Goal: Information Seeking & Learning: Learn about a topic

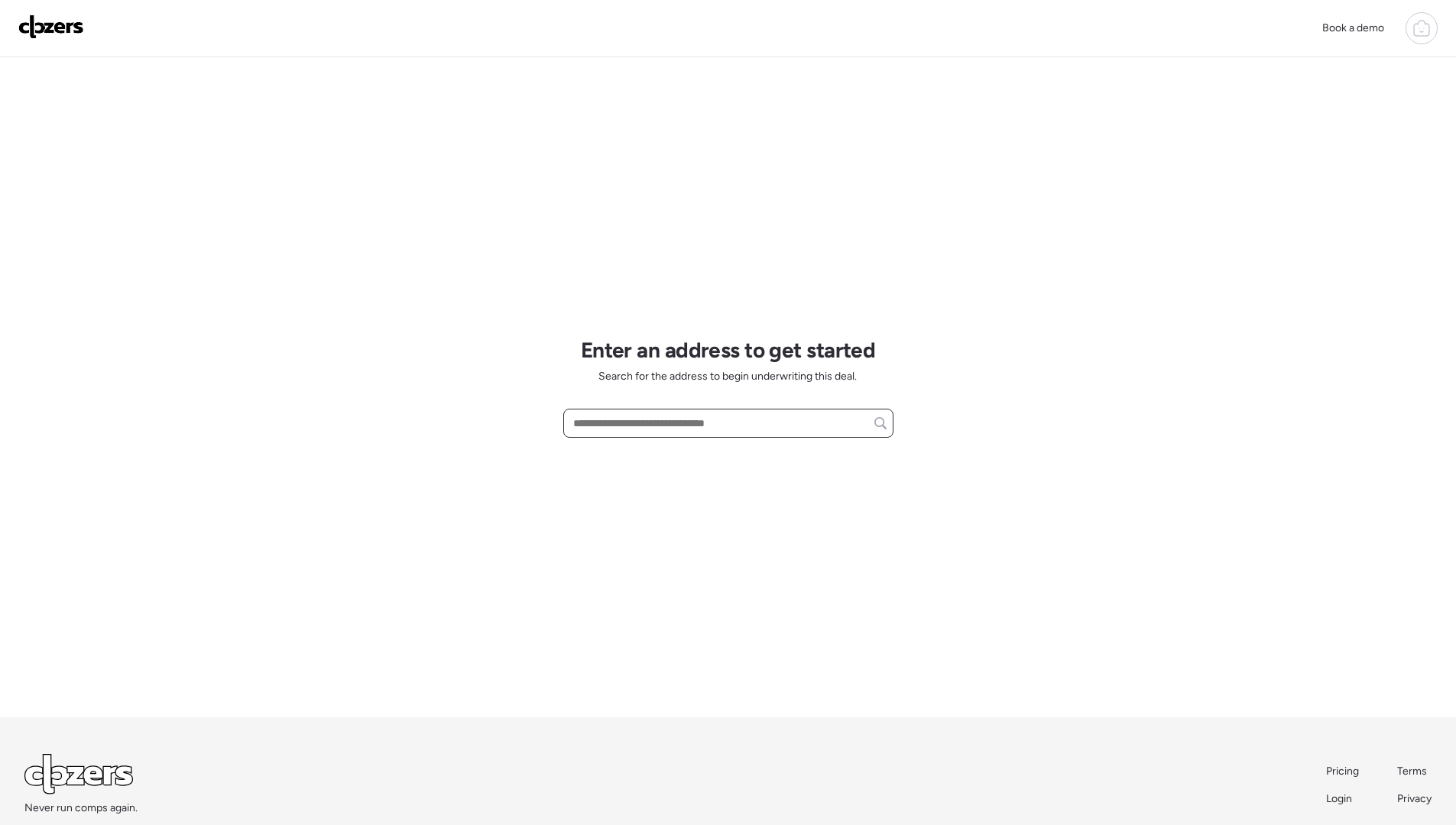
click at [619, 422] on input "text" at bounding box center [728, 424] width 316 height 21
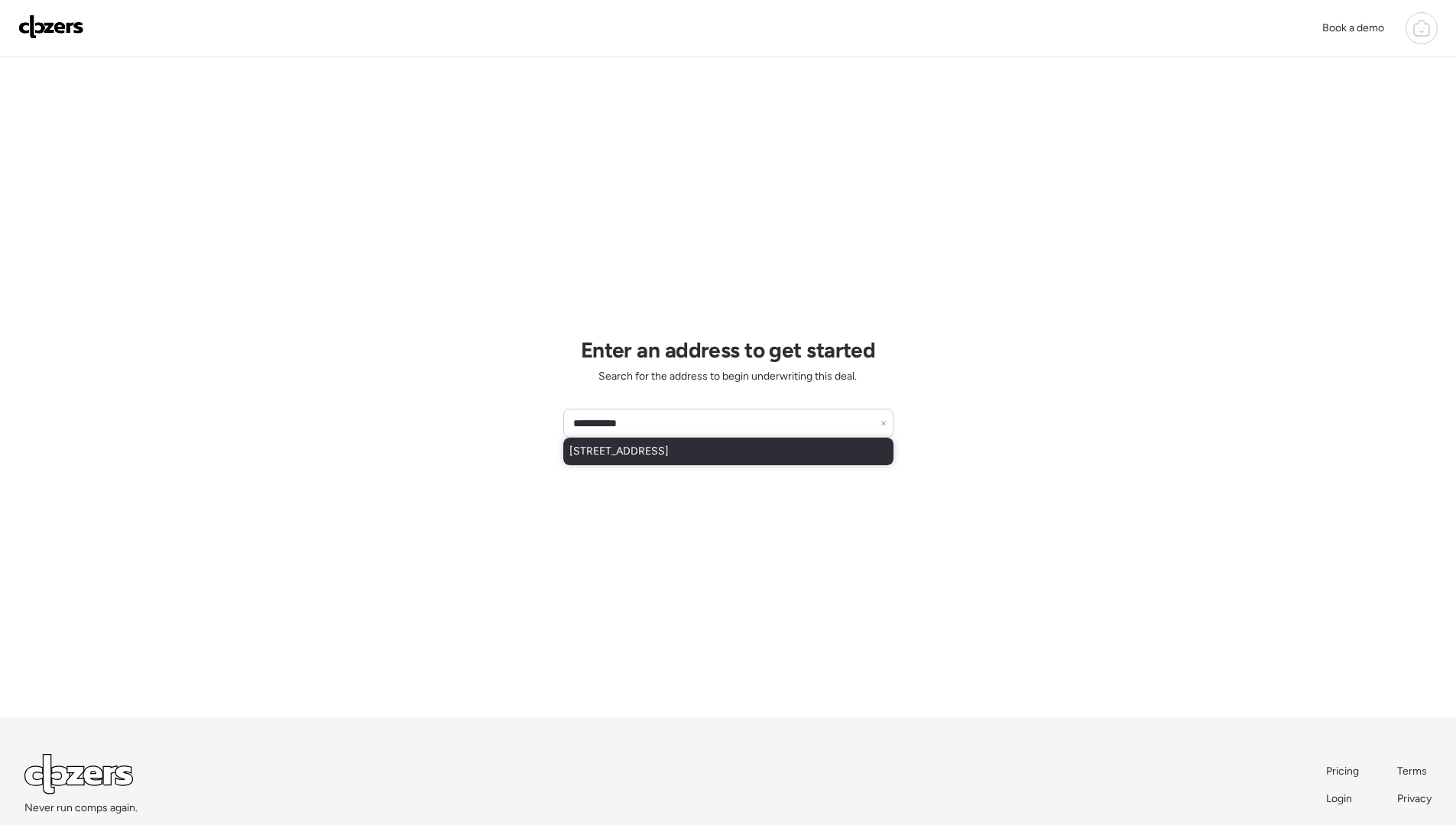
click at [673, 459] on div "[STREET_ADDRESS]" at bounding box center [728, 451] width 330 height 28
type input "**********"
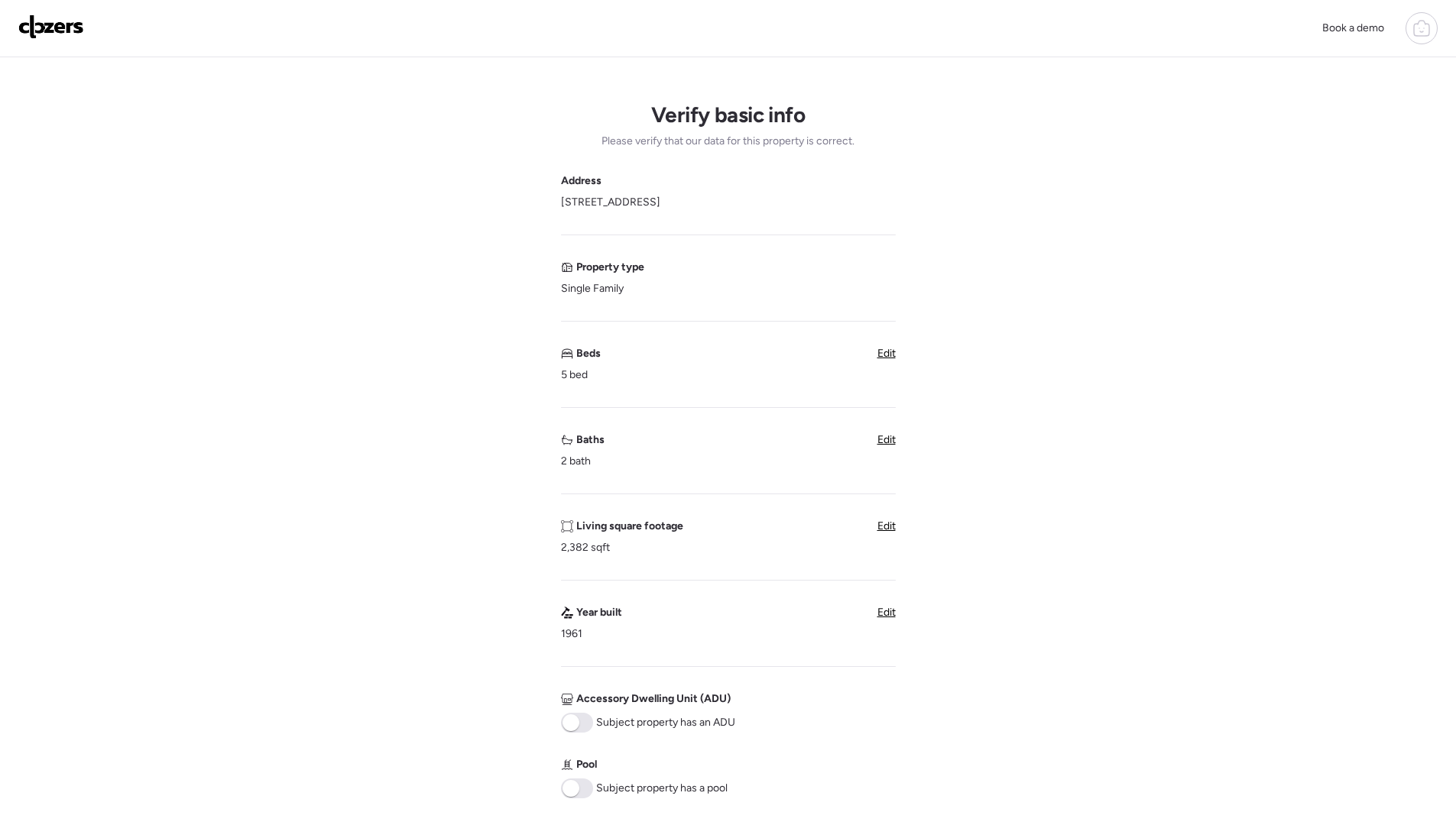
click at [880, 350] on span "Edit" at bounding box center [886, 353] width 19 height 13
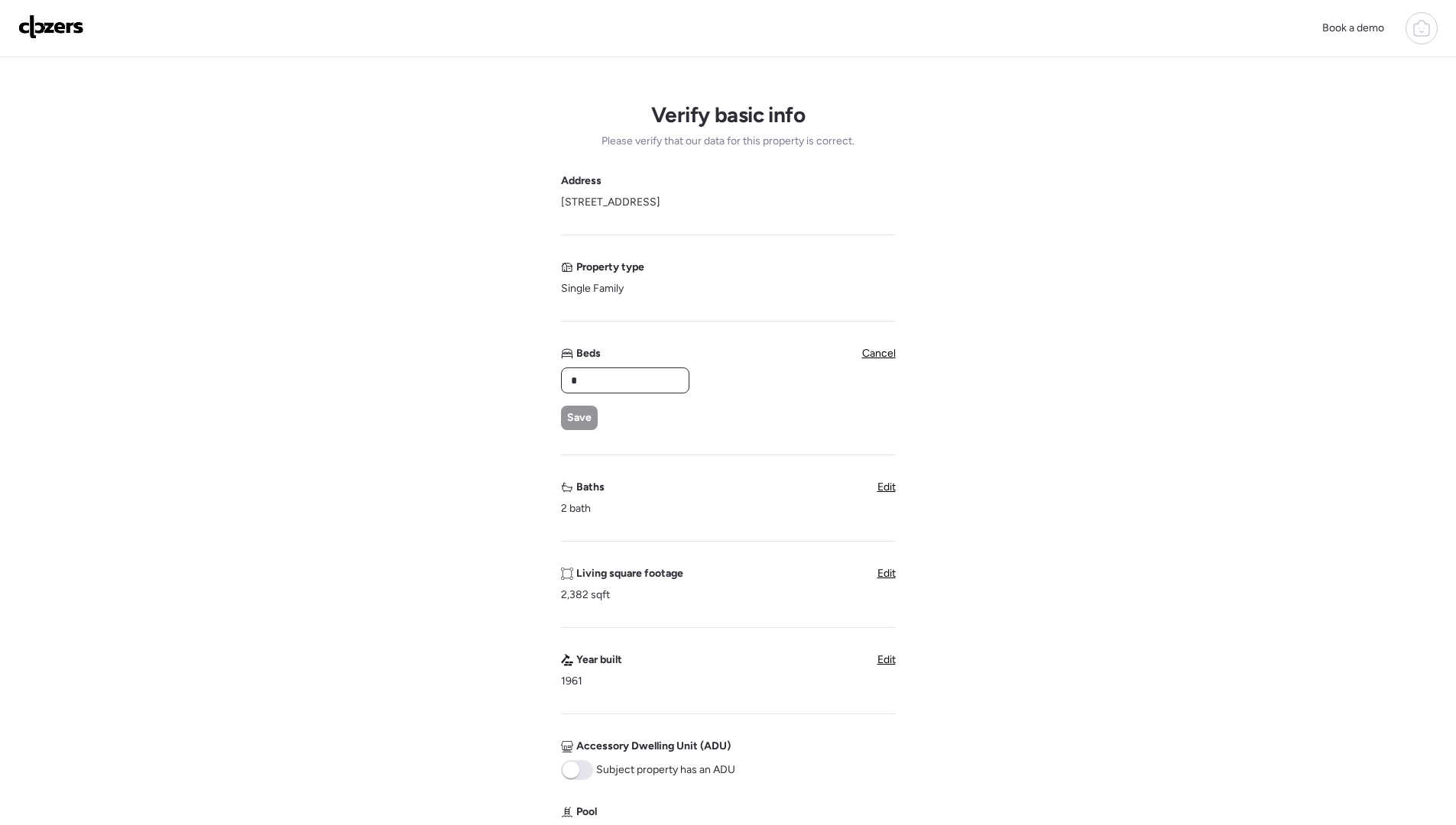
click at [615, 372] on input "*" at bounding box center [625, 381] width 114 height 21
type input "*"
click at [635, 378] on input "*" at bounding box center [625, 381] width 114 height 21
type input "*"
click at [577, 421] on span "Save" at bounding box center [578, 417] width 24 height 15
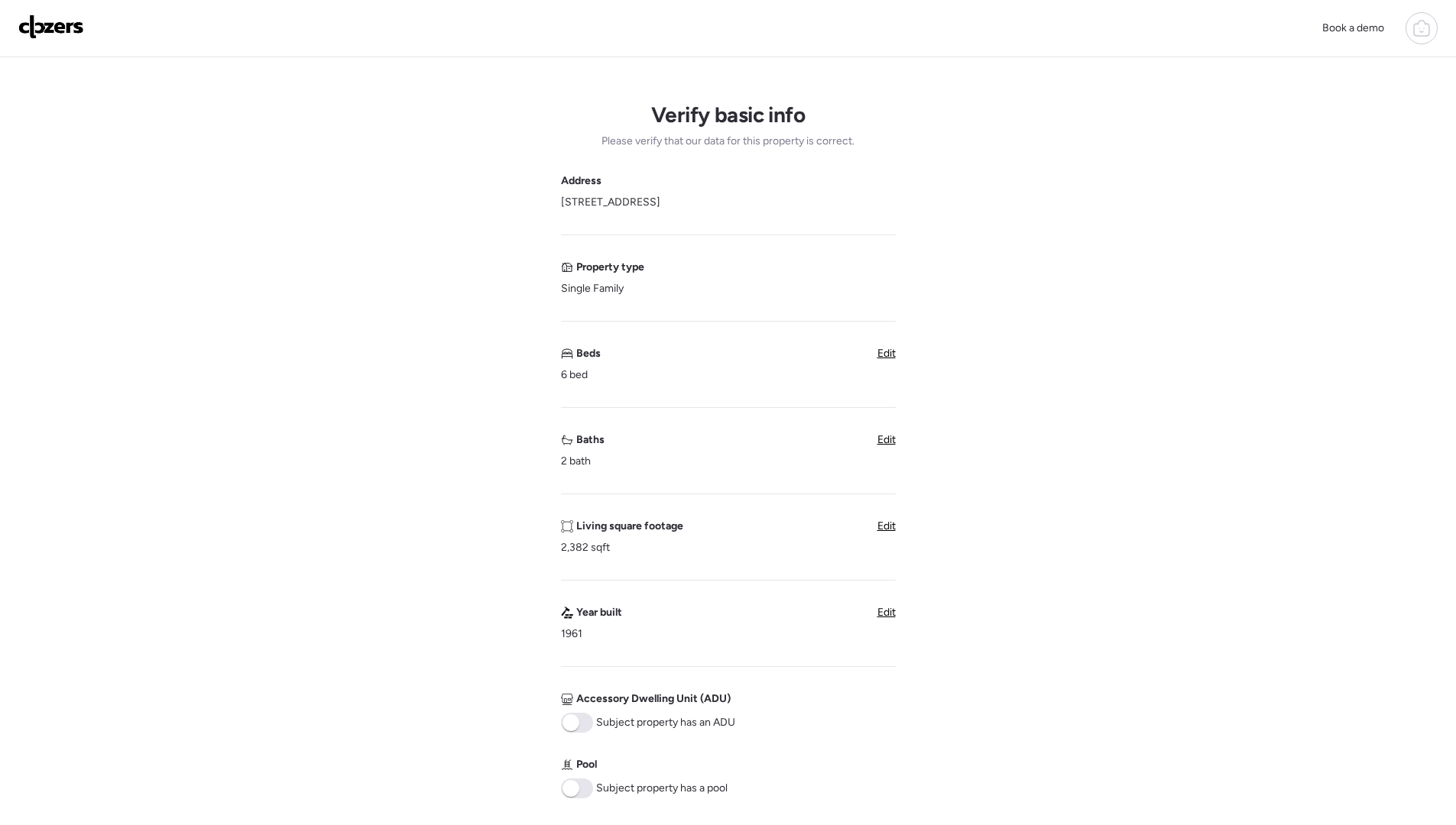
click at [892, 443] on span "Edit" at bounding box center [886, 440] width 19 height 13
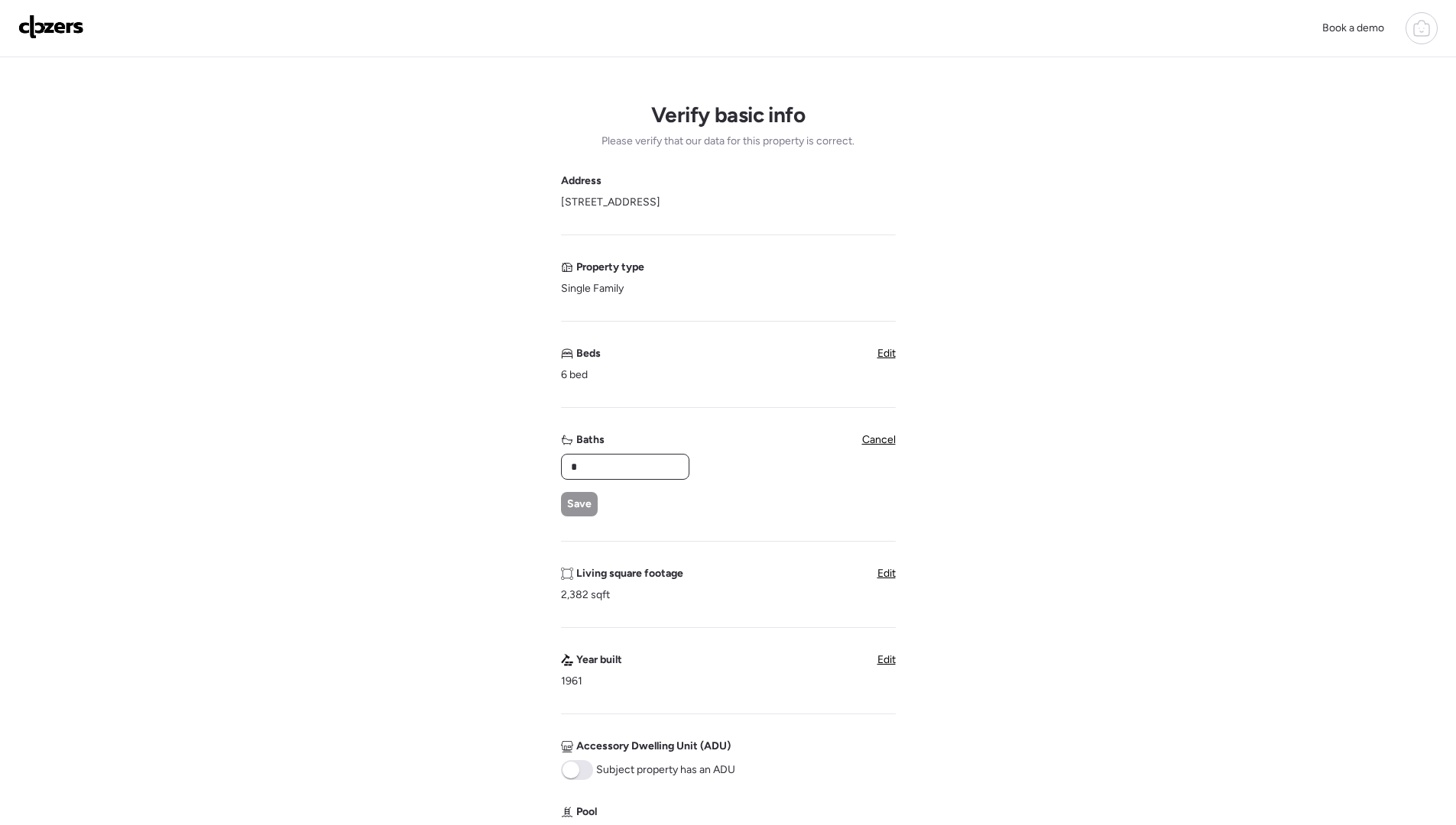
click at [610, 462] on input "*" at bounding box center [625, 467] width 114 height 21
type input "*"
click at [573, 503] on span "Save" at bounding box center [578, 504] width 24 height 15
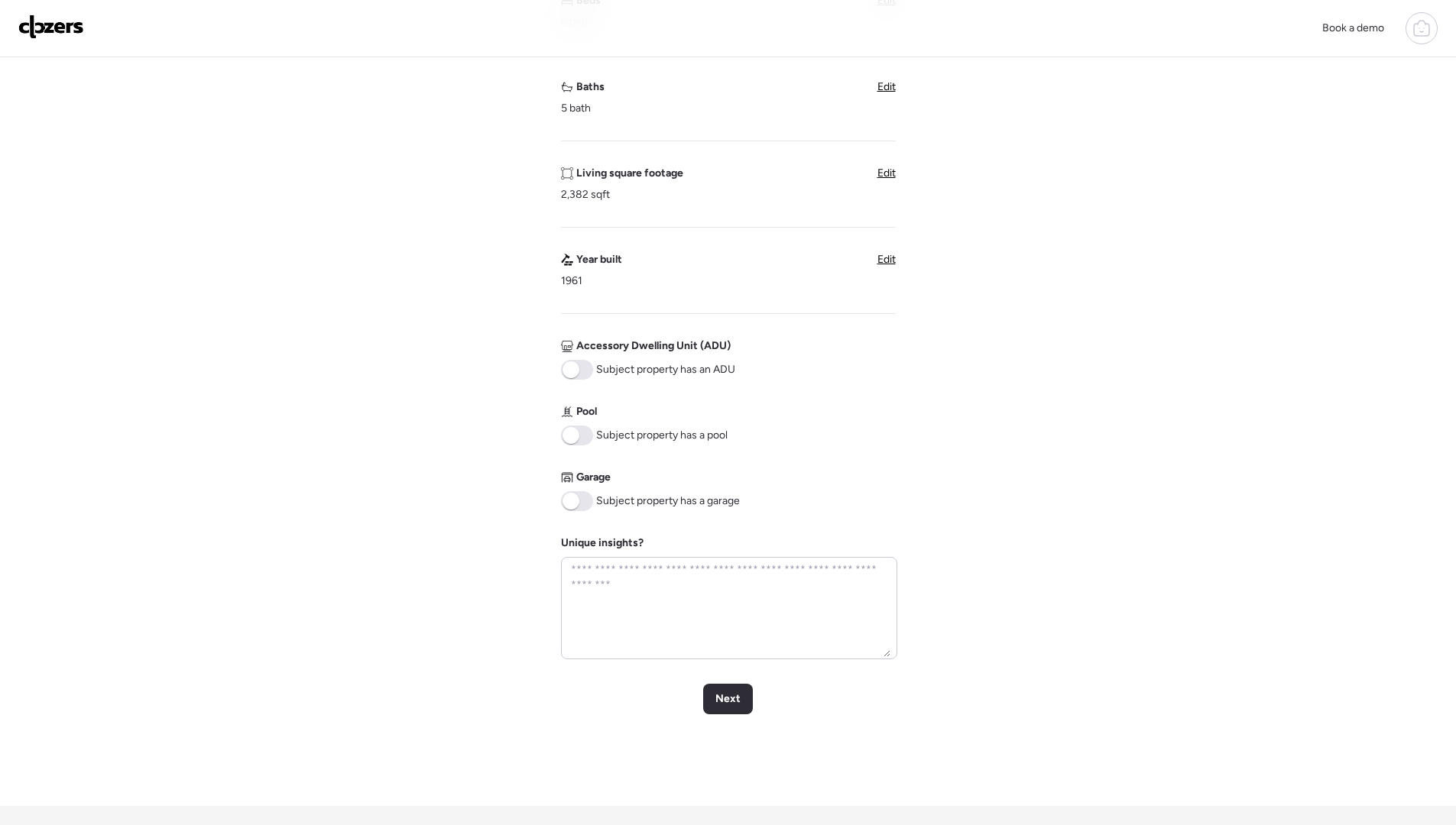
scroll to position [354, 0]
click at [890, 176] on span "Edit" at bounding box center [886, 173] width 19 height 13
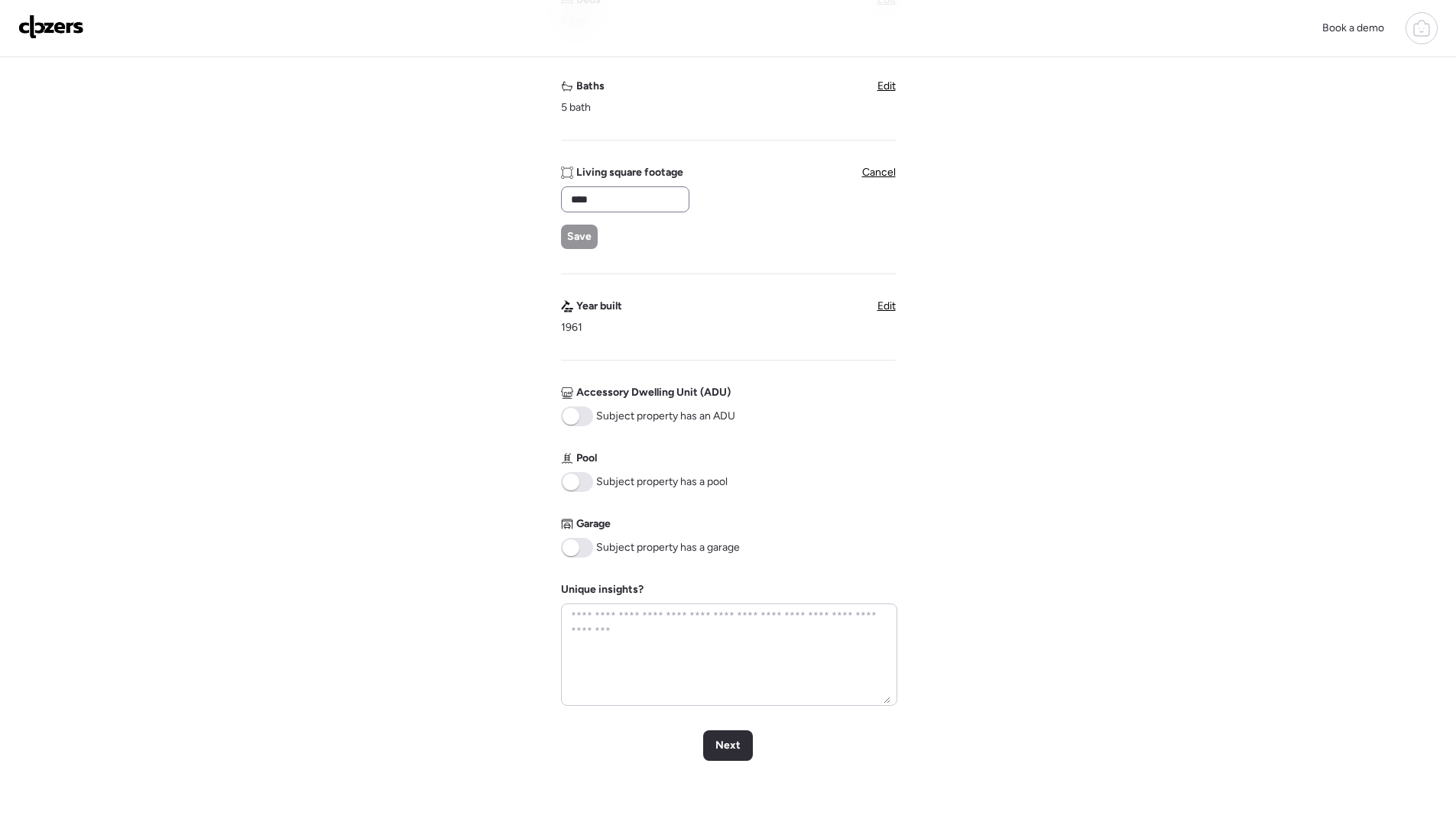
click at [639, 210] on div "****" at bounding box center [625, 199] width 129 height 26
click at [637, 205] on input "****" at bounding box center [625, 199] width 114 height 21
type input "*"
type input "****"
click at [590, 234] on span "Save" at bounding box center [578, 236] width 24 height 15
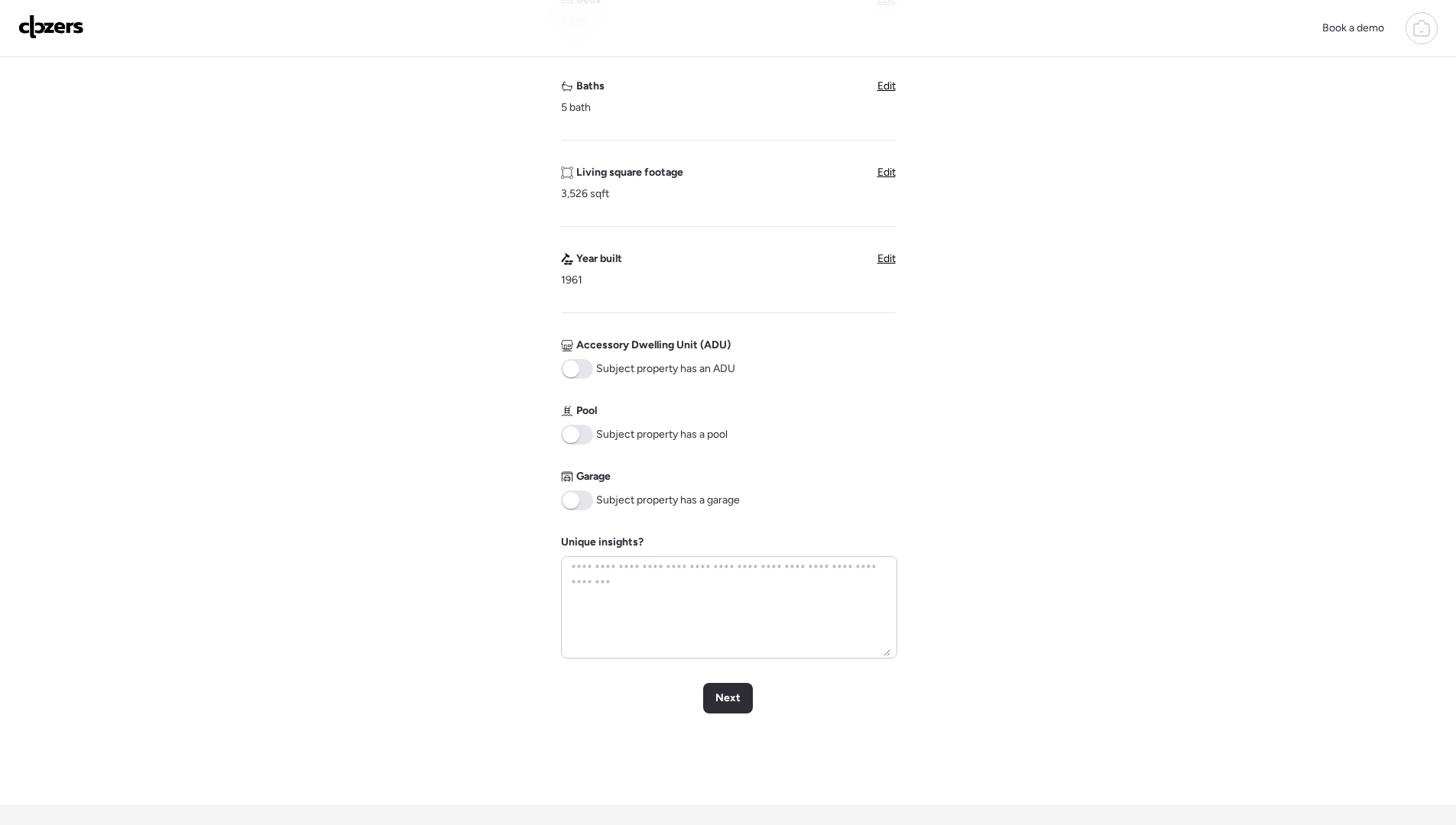
click at [577, 425] on span at bounding box center [577, 434] width 32 height 20
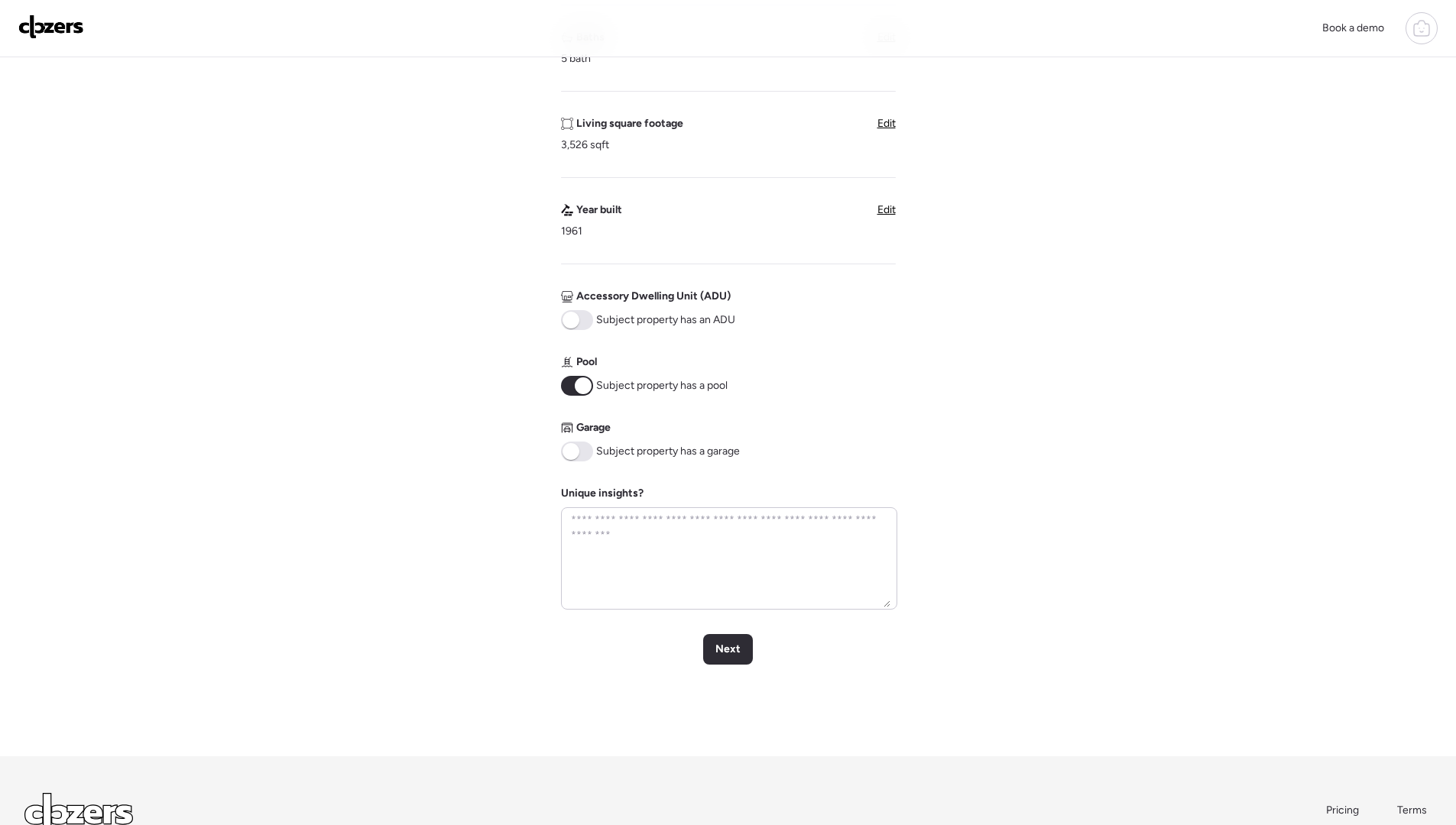
scroll to position [442, 0]
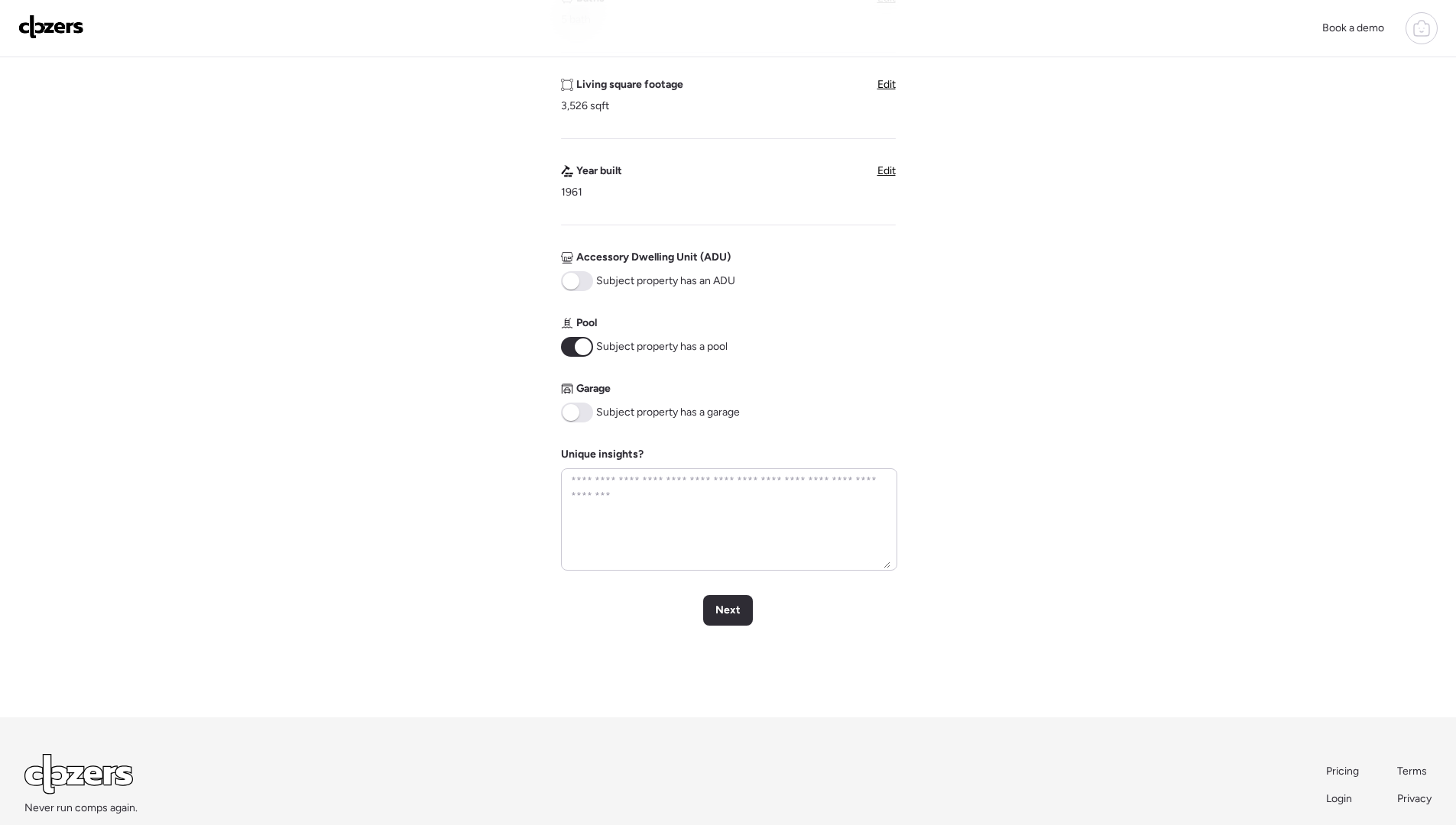
click at [574, 405] on span at bounding box center [570, 412] width 17 height 17
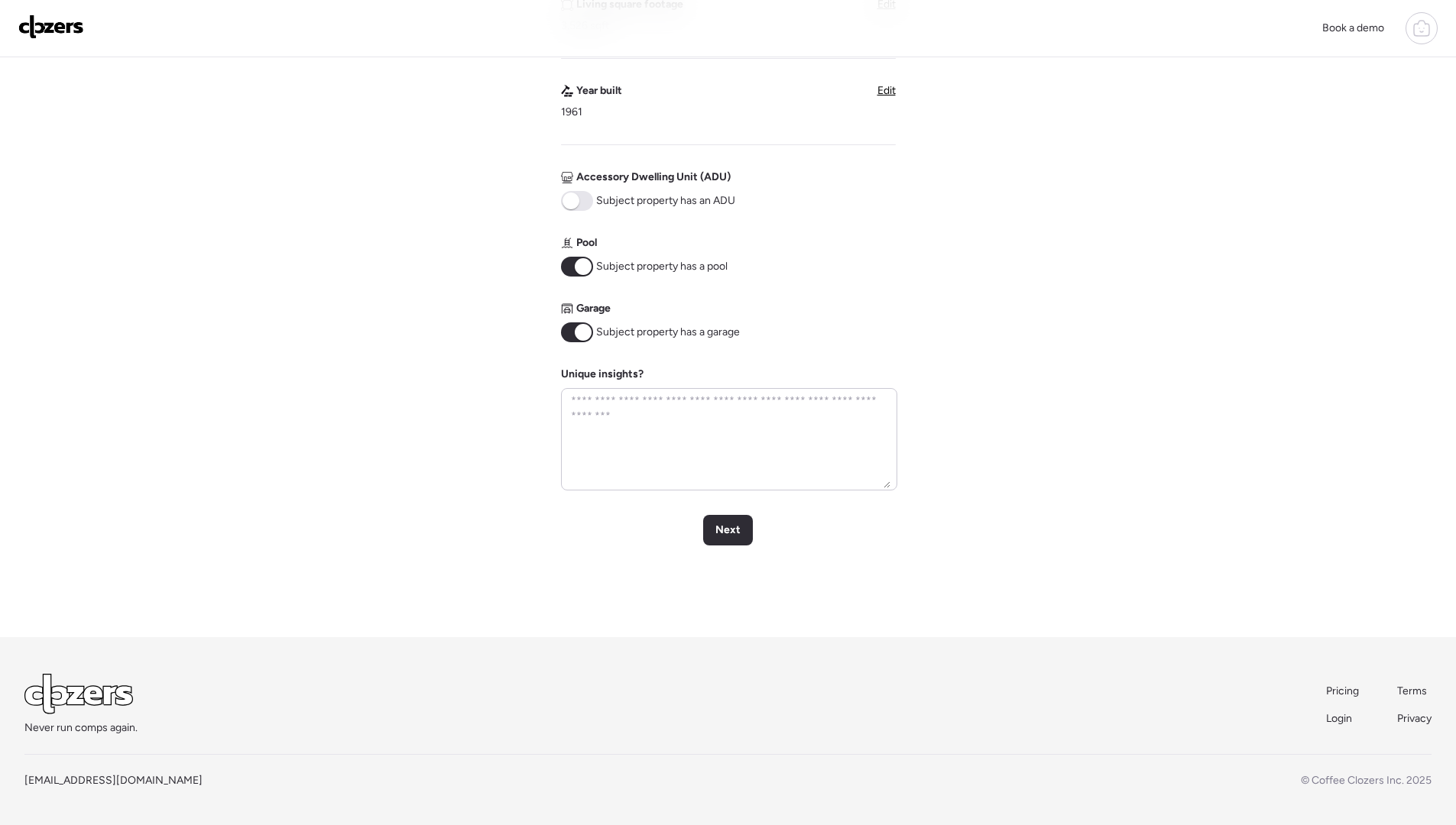
scroll to position [518, 0]
click at [741, 550] on div "Verify basic info Please verify that our data for this property is correct. Add…" at bounding box center [728, 89] width 1431 height 1102
click at [740, 547] on div "Next" at bounding box center [728, 534] width 50 height 30
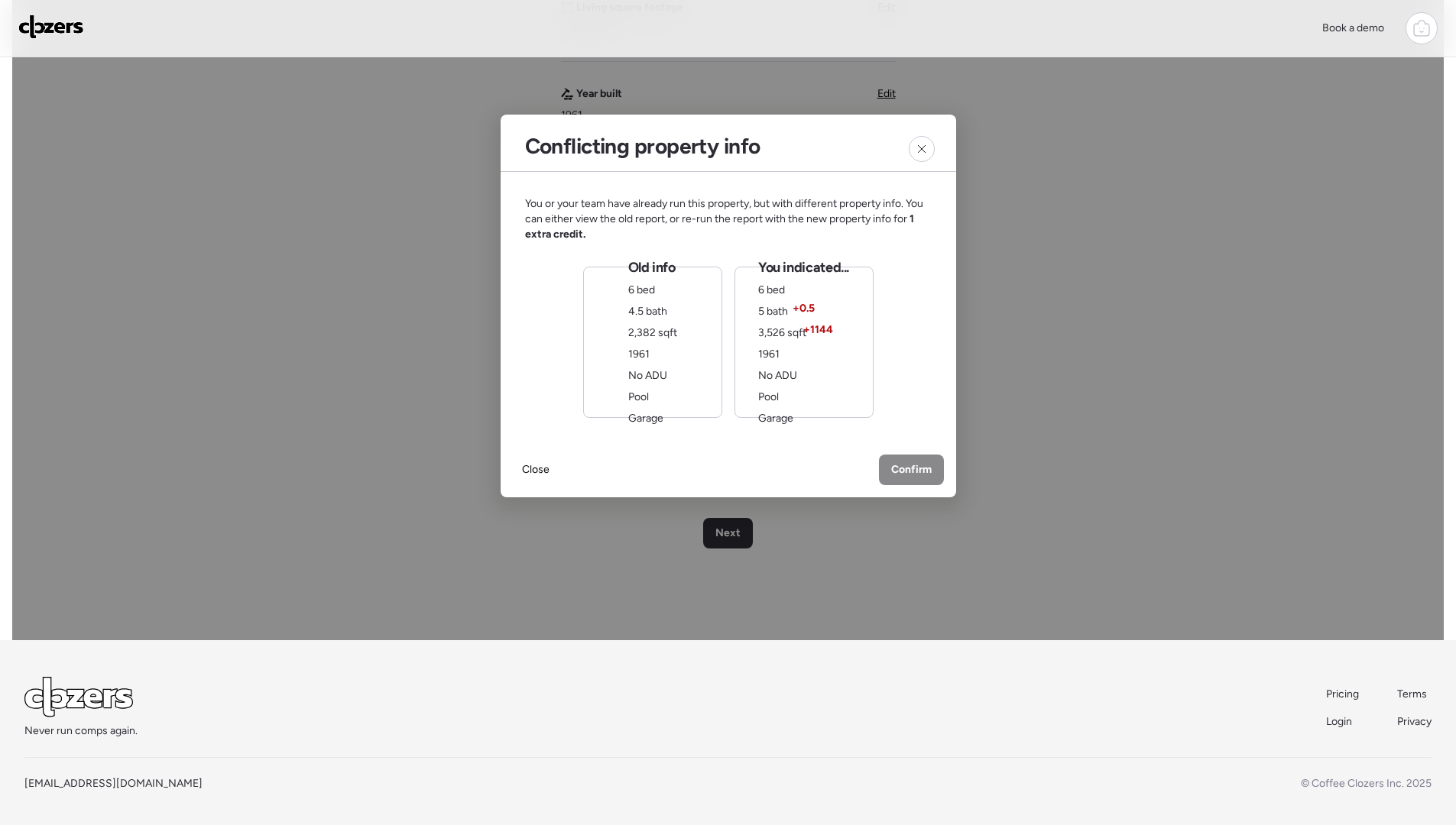
click at [901, 467] on span "Confirm" at bounding box center [911, 469] width 40 height 15
click at [789, 308] on div "You indicated... 6 bed 5 bath + 0.5 3,526 sqft + 1144 1961 No ADU Pool Garage" at bounding box center [804, 342] width 91 height 168
click at [904, 470] on span "Confirm" at bounding box center [911, 471] width 40 height 15
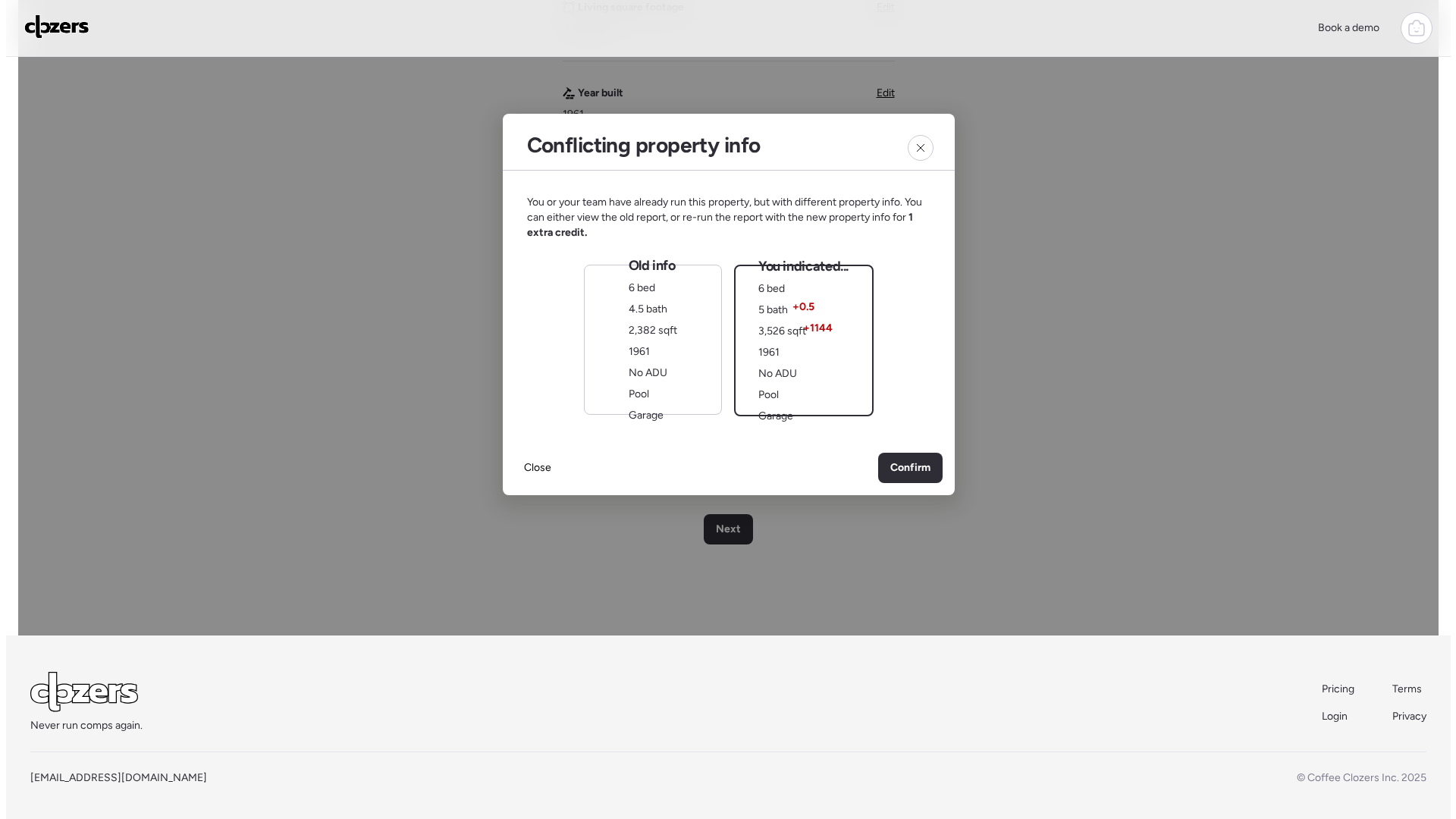
scroll to position [0, 0]
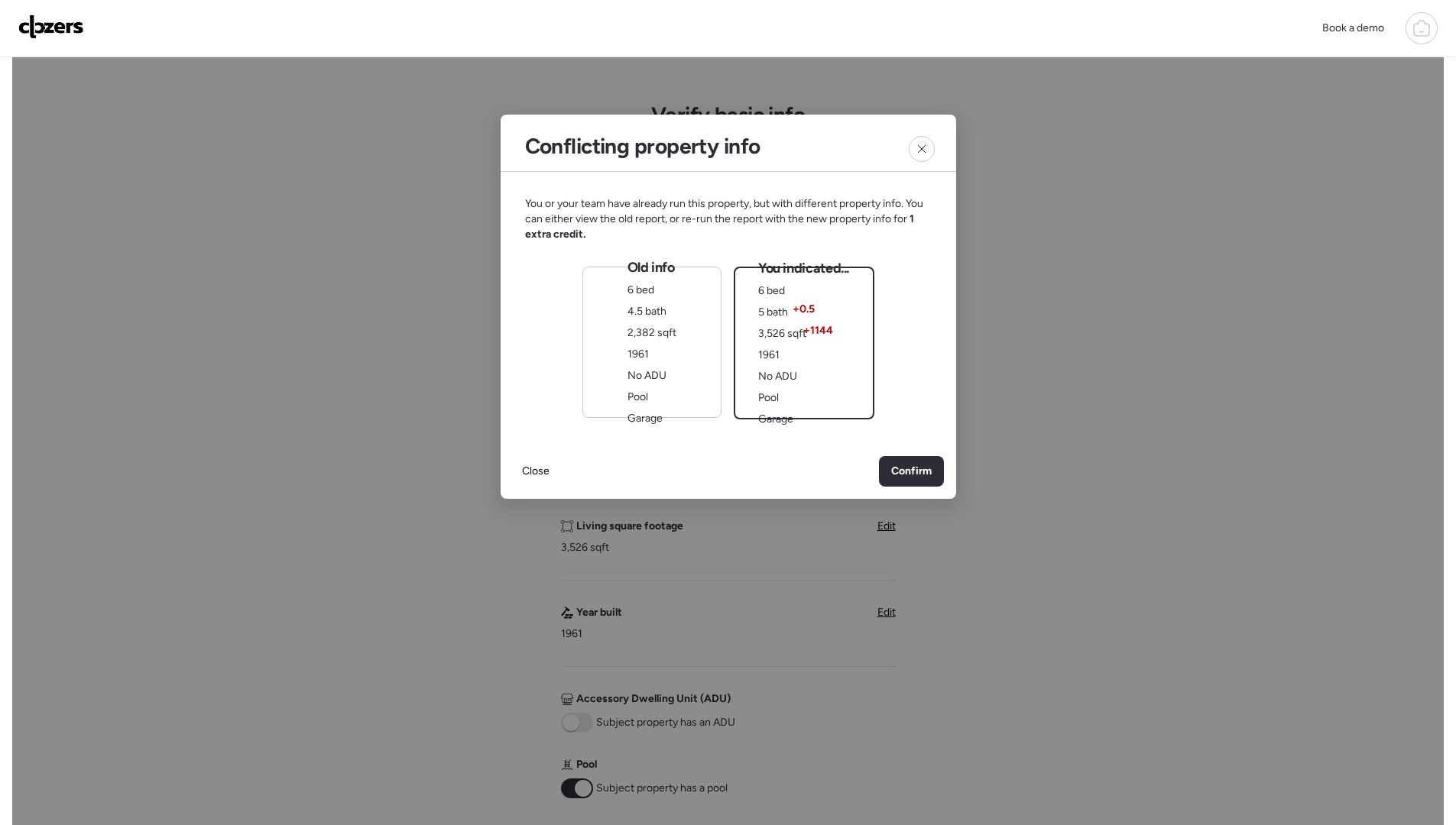
click at [845, 384] on div "You indicated... 6 bed 5 bath + 0.5 3,526 sqft + 1144 1961 No ADU Pool Garage" at bounding box center [804, 343] width 91 height 168
click at [893, 476] on span "Confirm" at bounding box center [911, 471] width 40 height 15
click at [635, 380] on span "No ADU" at bounding box center [647, 375] width 39 height 13
click at [896, 475] on span "Confirm" at bounding box center [911, 471] width 40 height 15
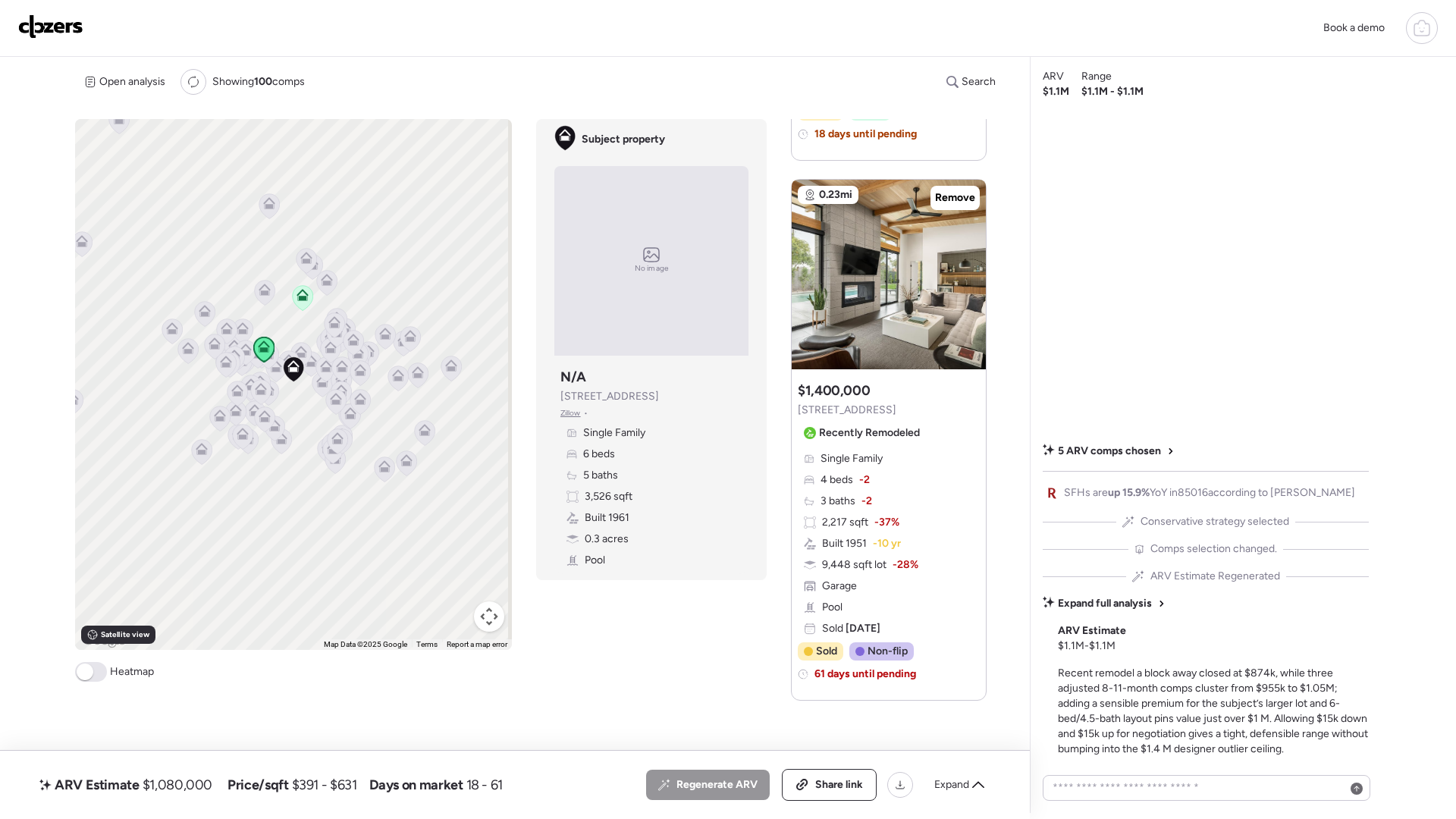
scroll to position [541, 0]
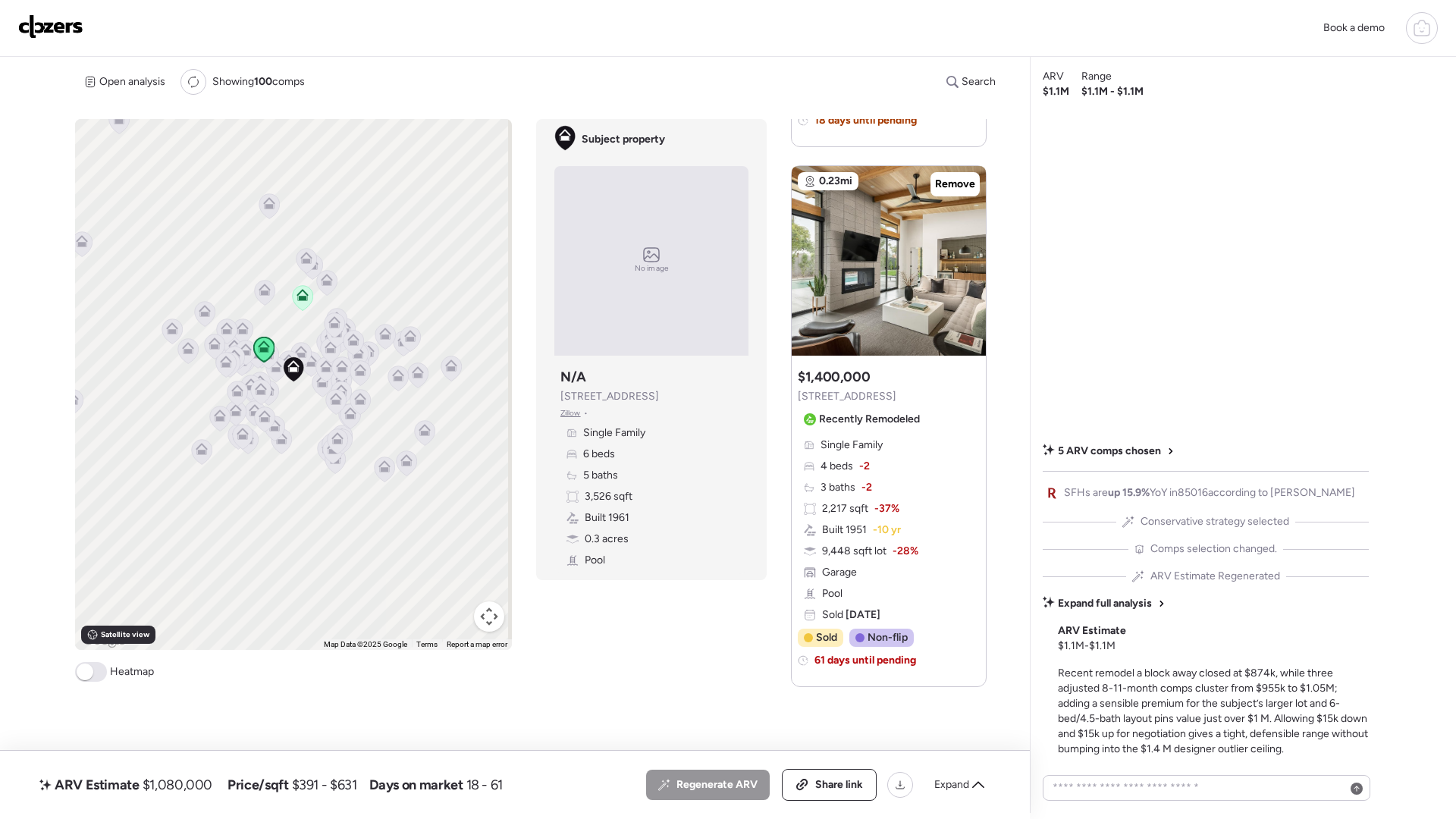
click at [858, 383] on h3 "$1,400,000" at bounding box center [833, 377] width 72 height 19
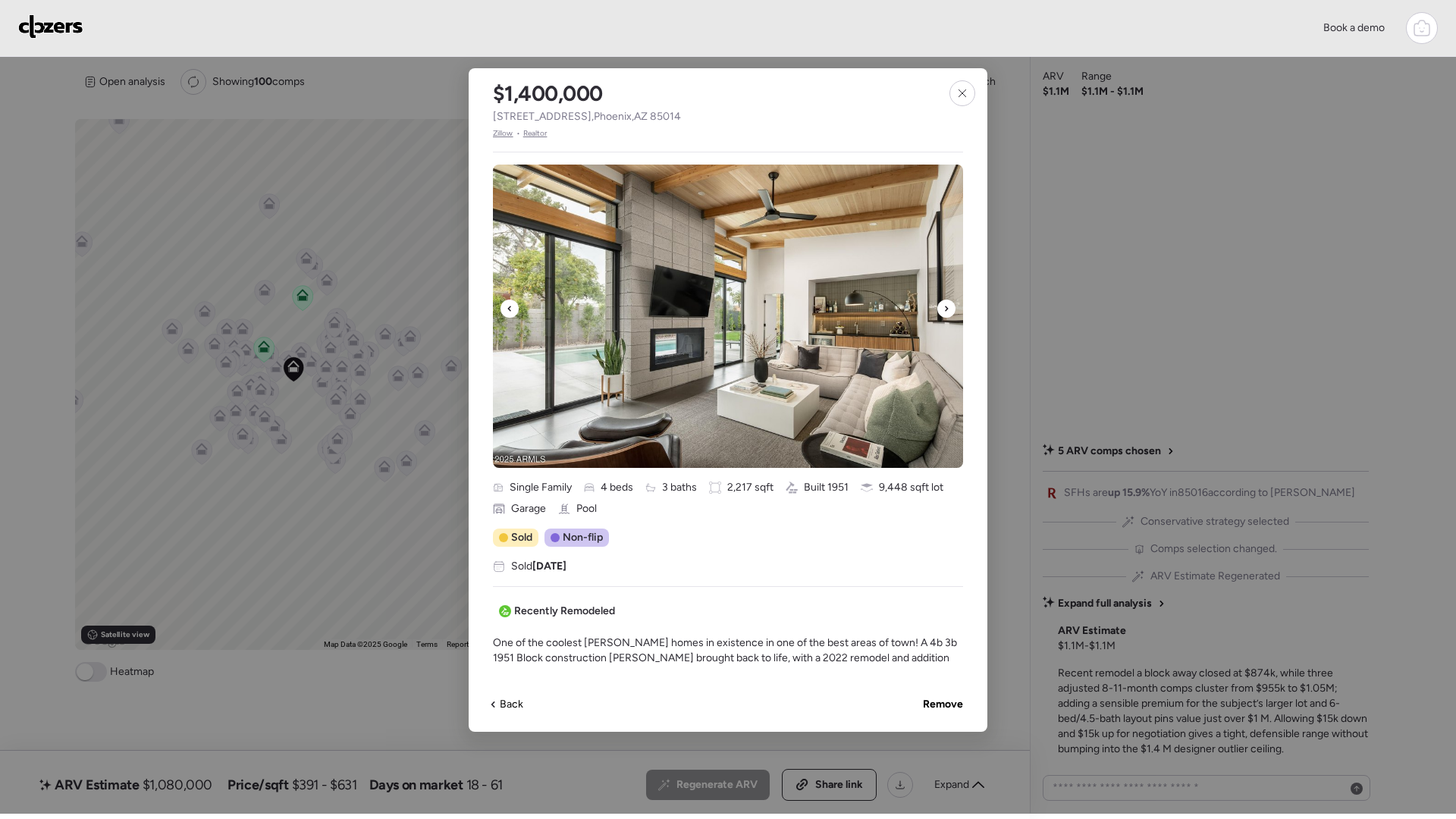
click at [939, 305] on div at bounding box center [947, 309] width 19 height 19
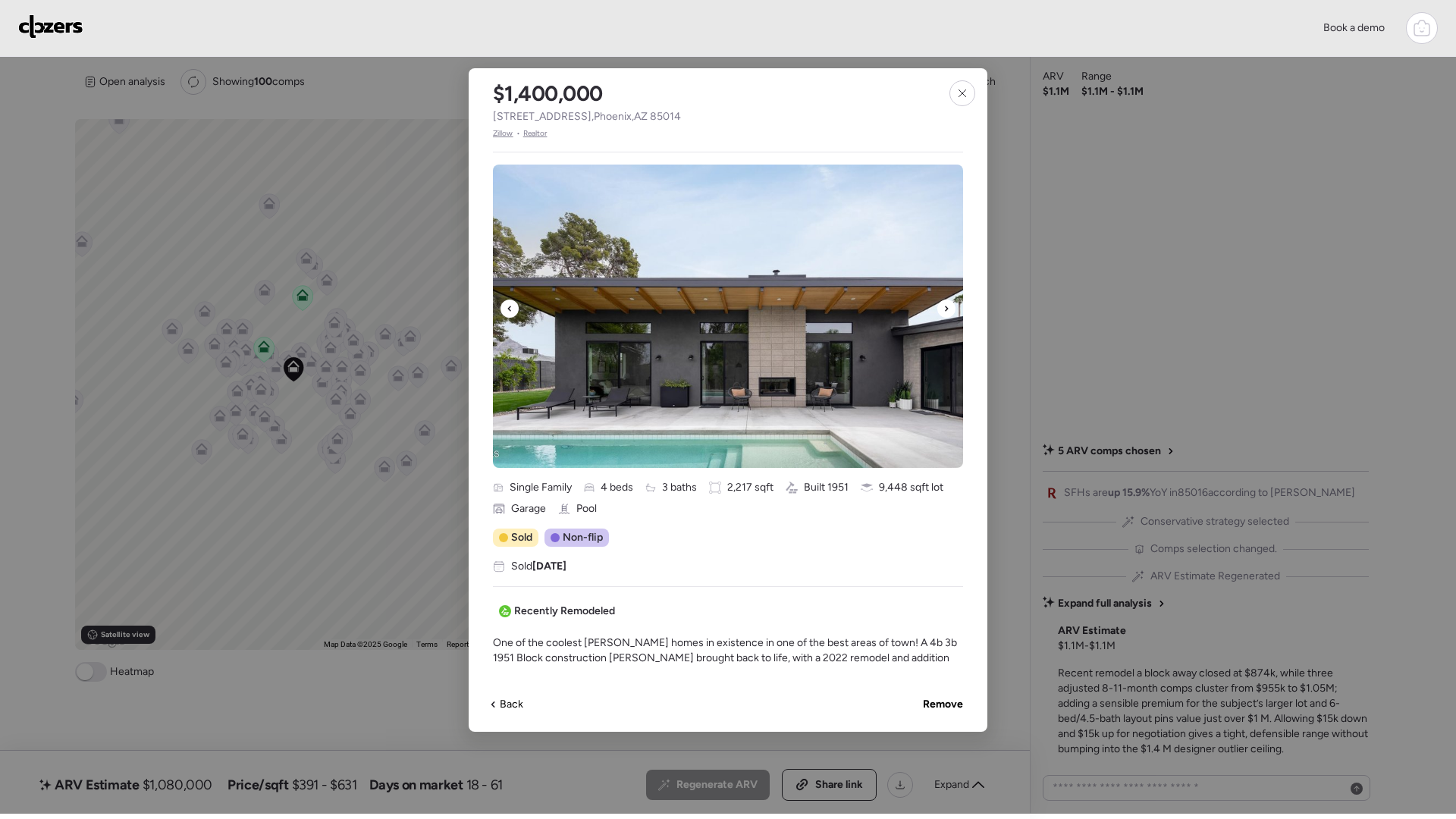
click at [938, 306] on div at bounding box center [947, 309] width 19 height 19
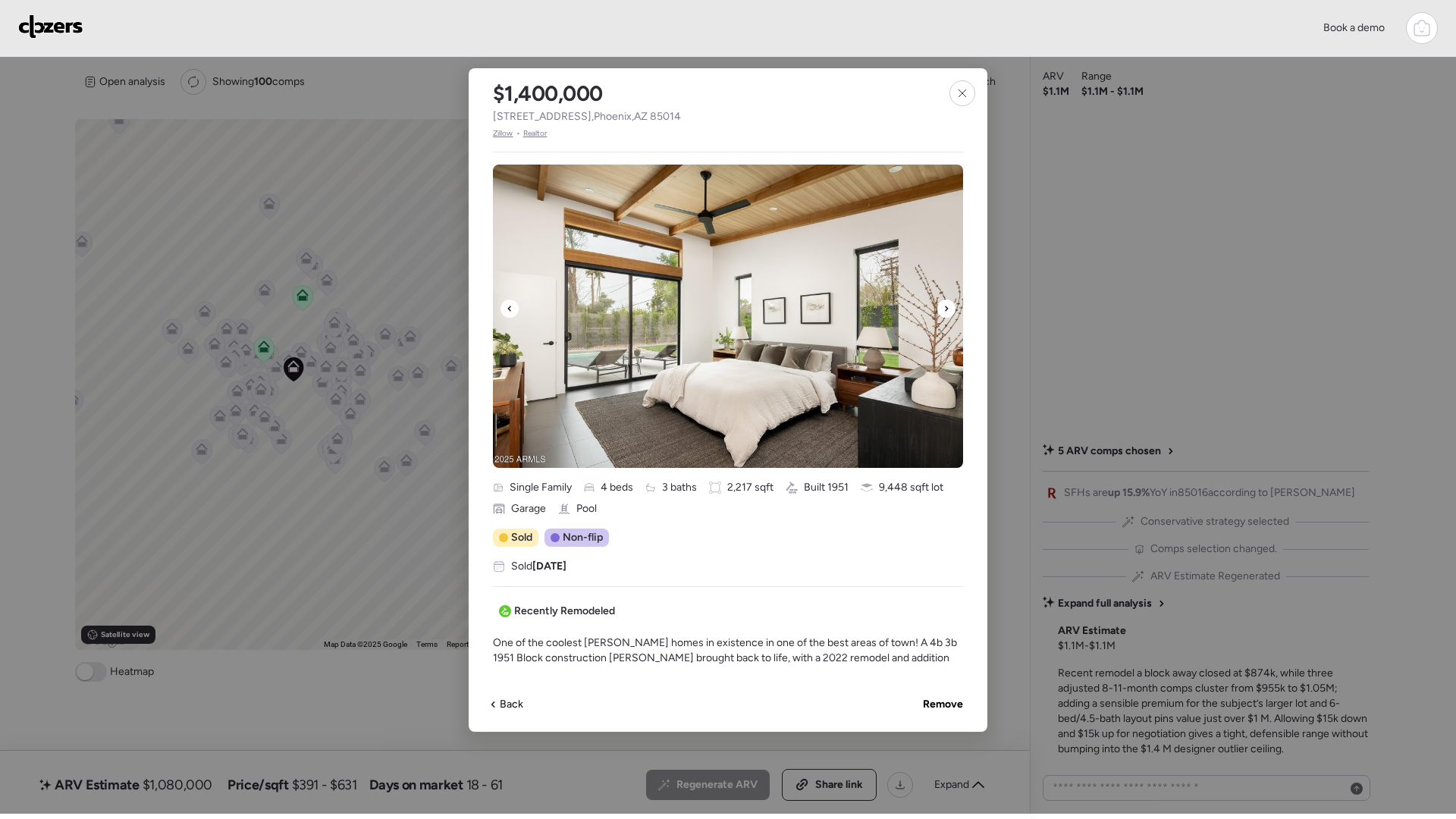
click at [937, 306] on img at bounding box center [728, 317] width 470 height 303
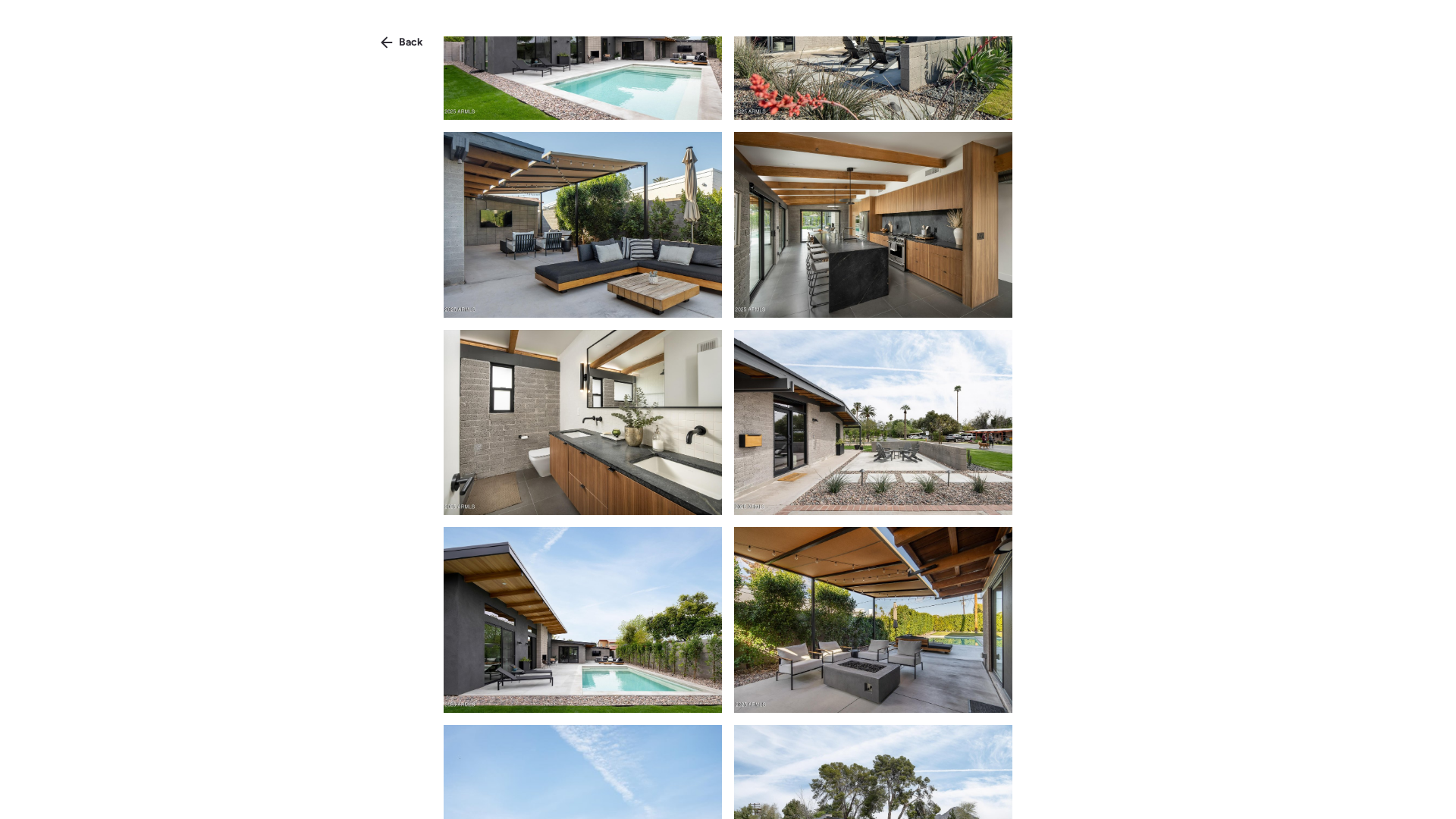
scroll to position [624, 0]
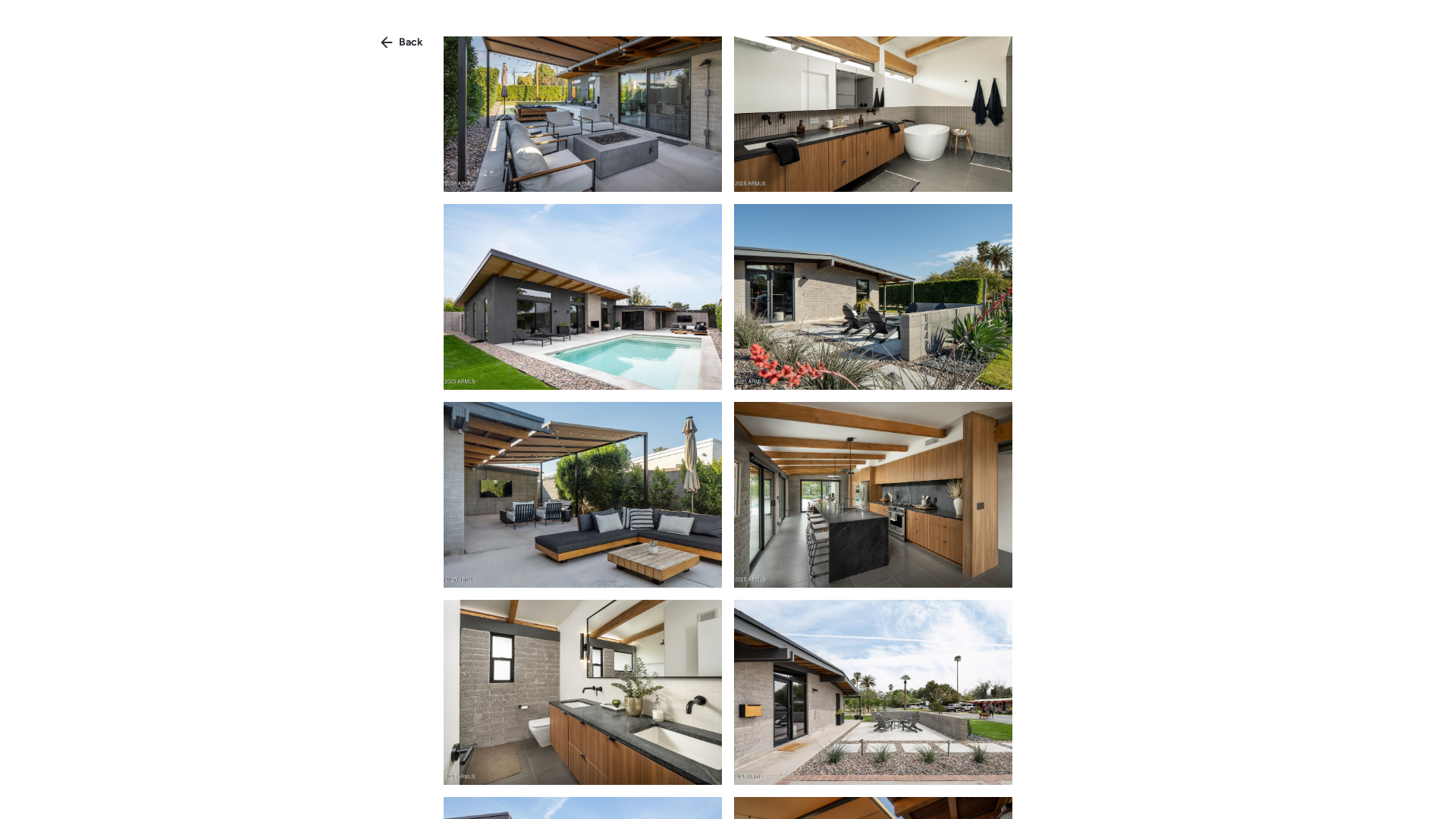
click at [661, 310] on img at bounding box center [583, 296] width 279 height 185
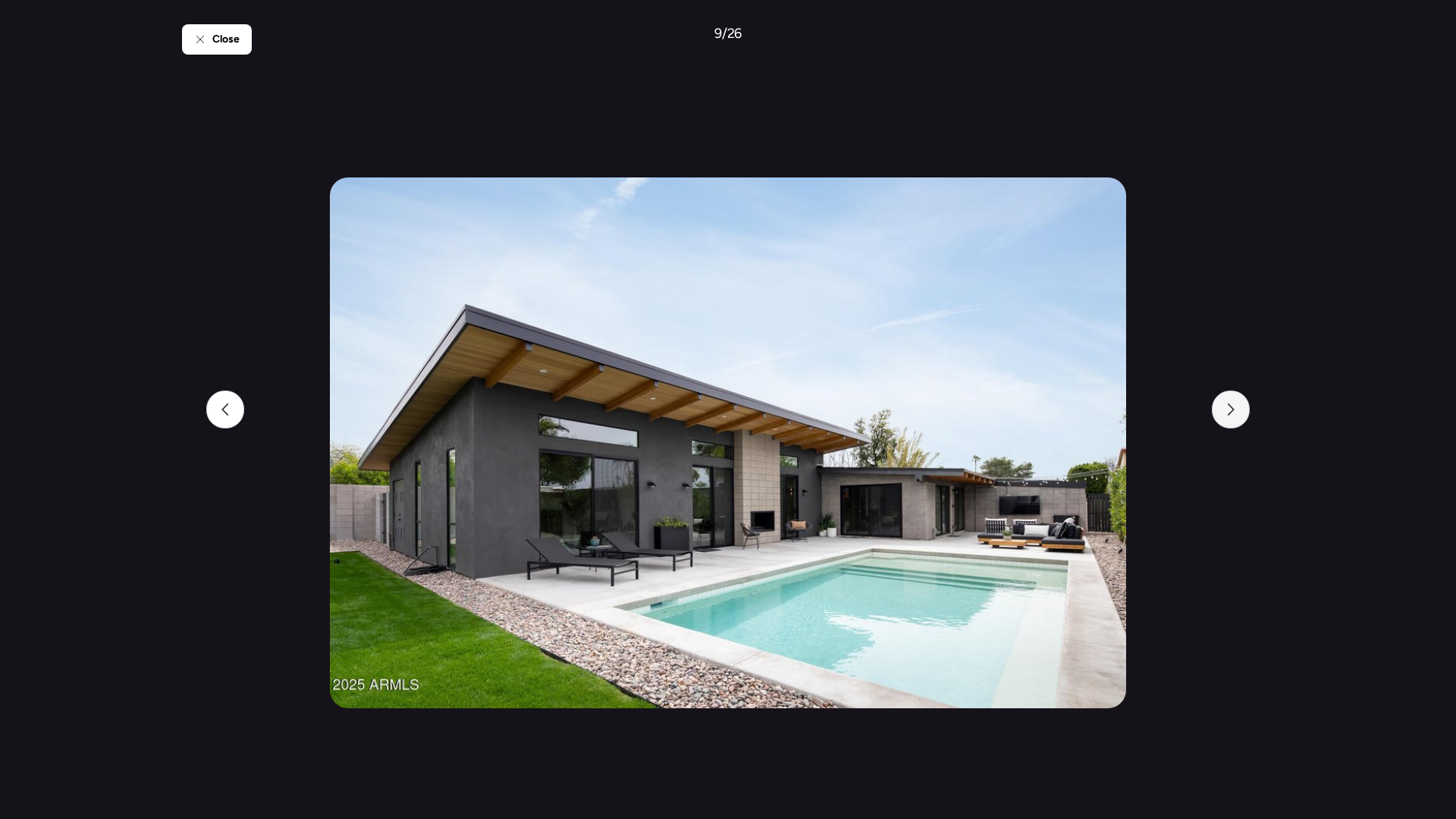
click at [1218, 410] on div at bounding box center [1231, 409] width 38 height 38
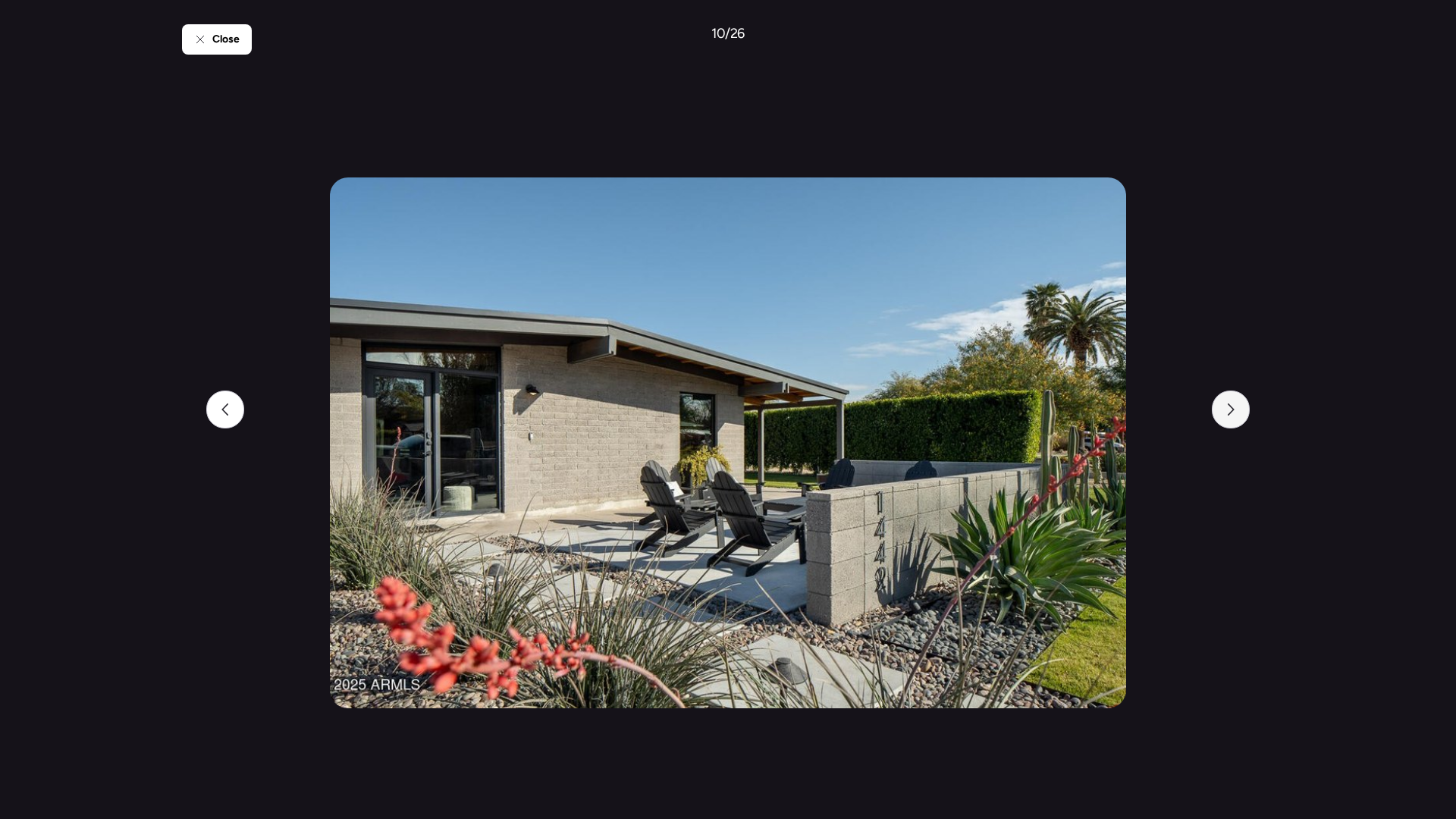
click at [1213, 413] on div at bounding box center [1231, 409] width 38 height 38
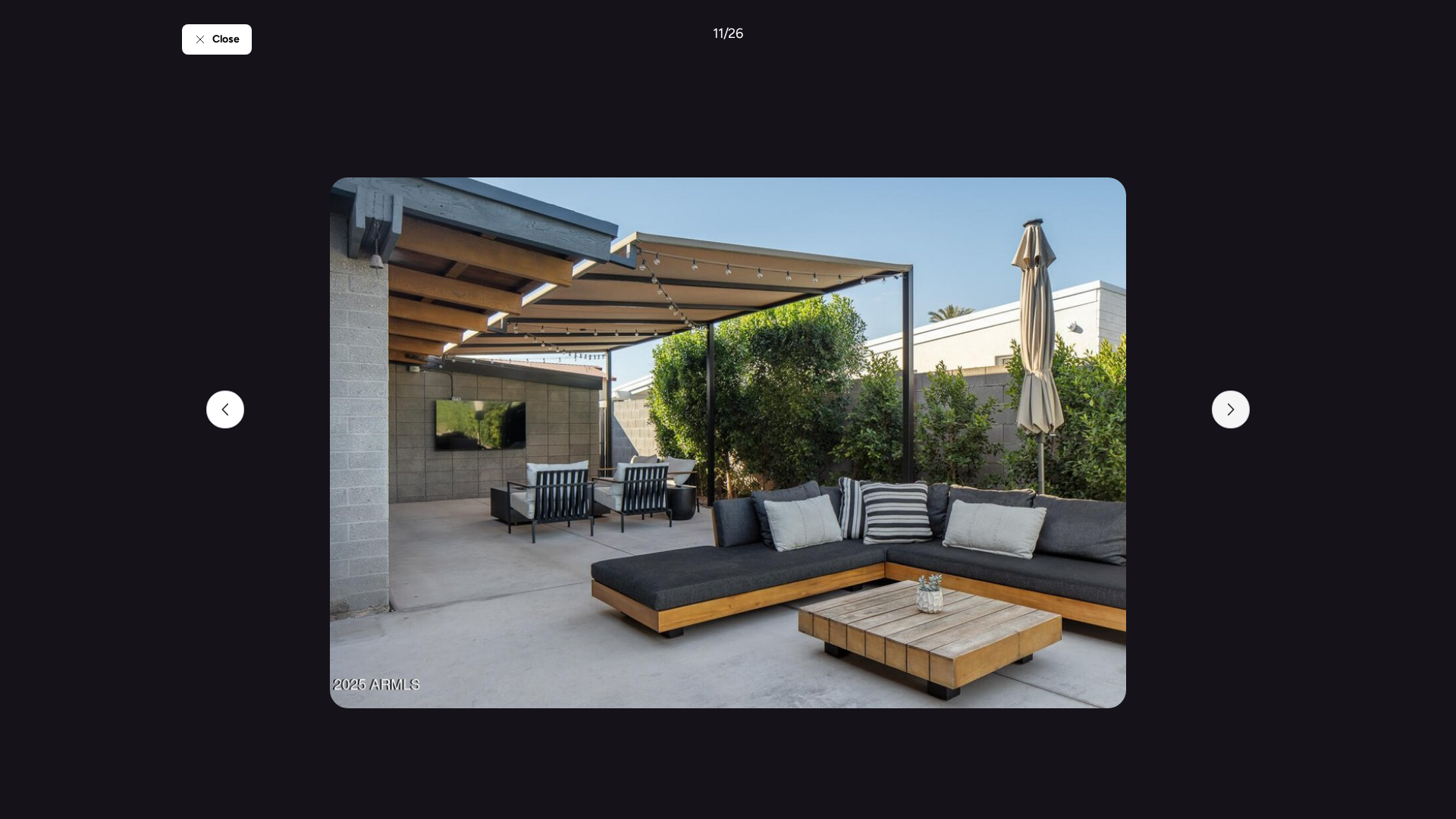
click at [1213, 413] on div at bounding box center [1231, 409] width 38 height 38
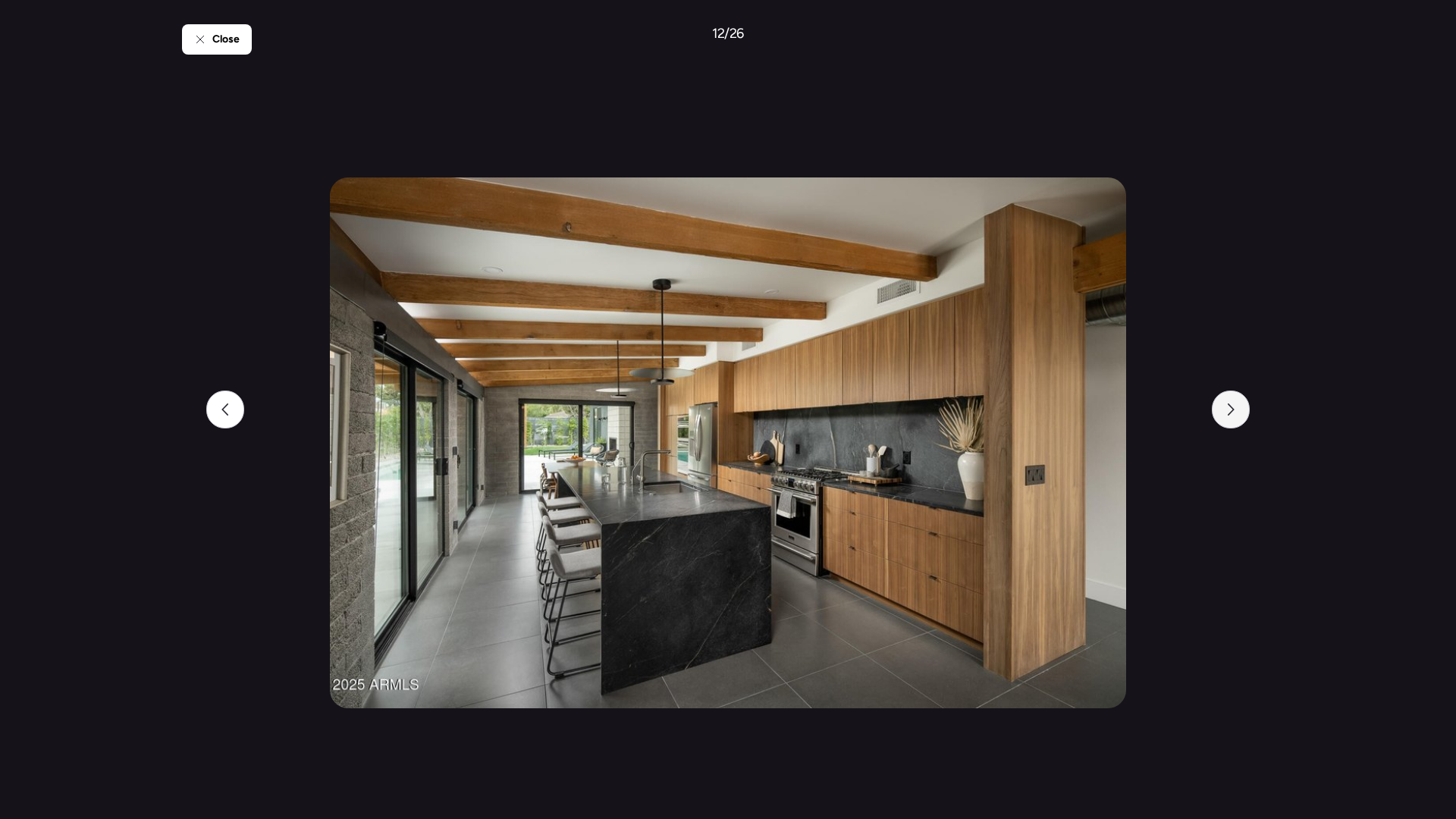
click at [1212, 413] on div at bounding box center [1231, 409] width 38 height 38
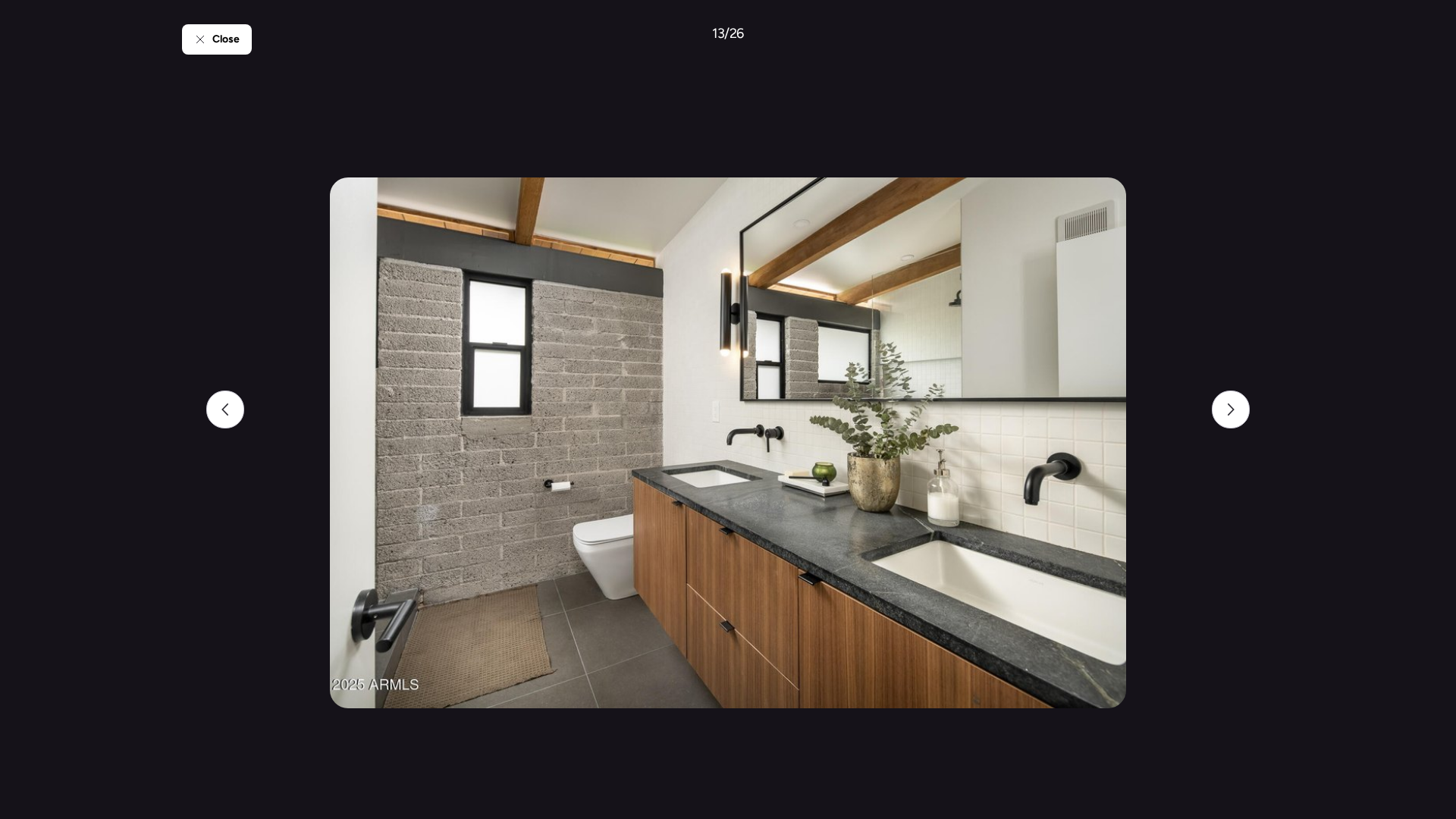
click at [1237, 248] on div "Close 13 / 26" at bounding box center [728, 409] width 1092 height 819
click at [187, 28] on div "Close" at bounding box center [216, 39] width 70 height 30
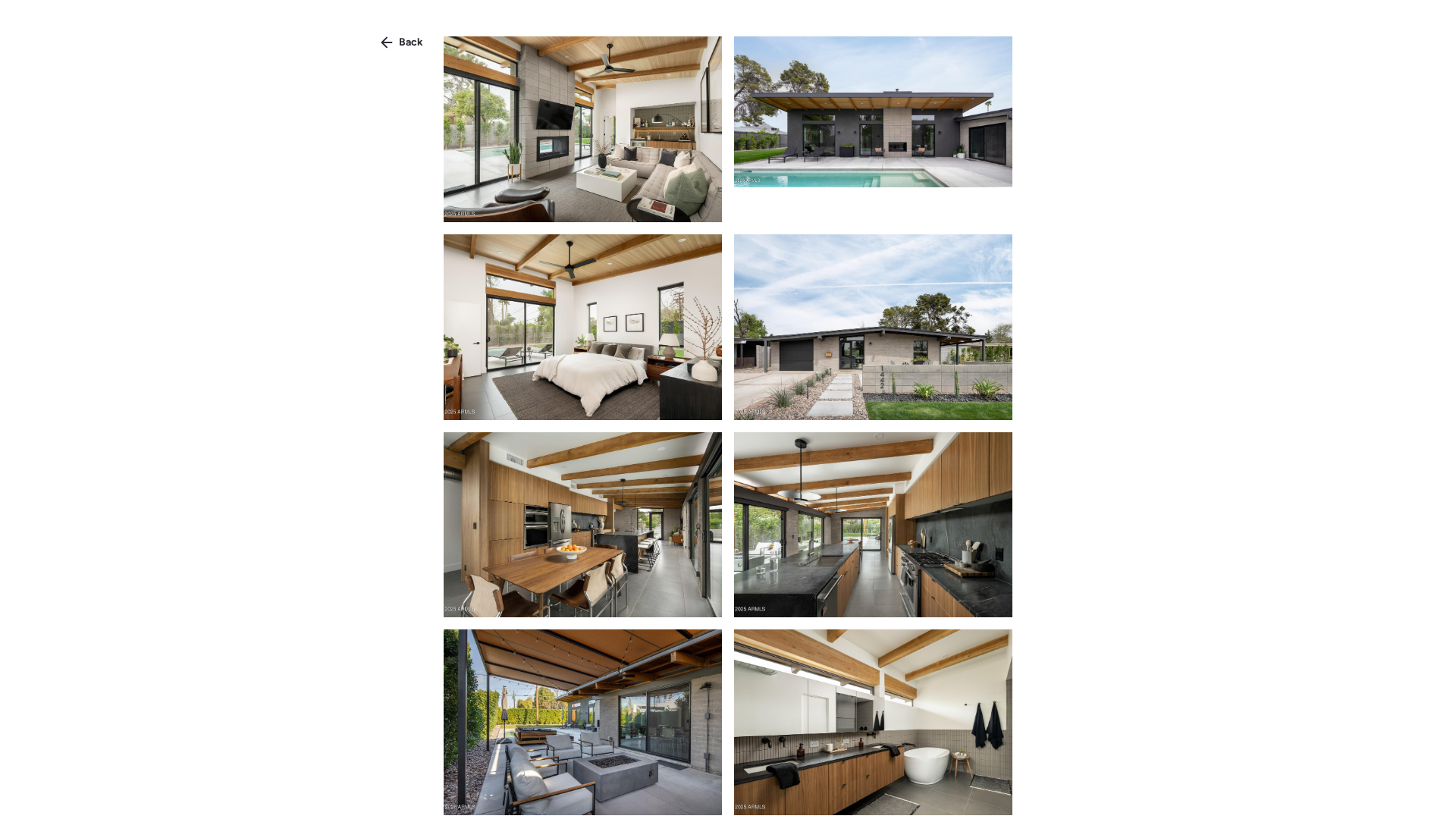
click at [411, 49] on span "Back" at bounding box center [411, 42] width 24 height 15
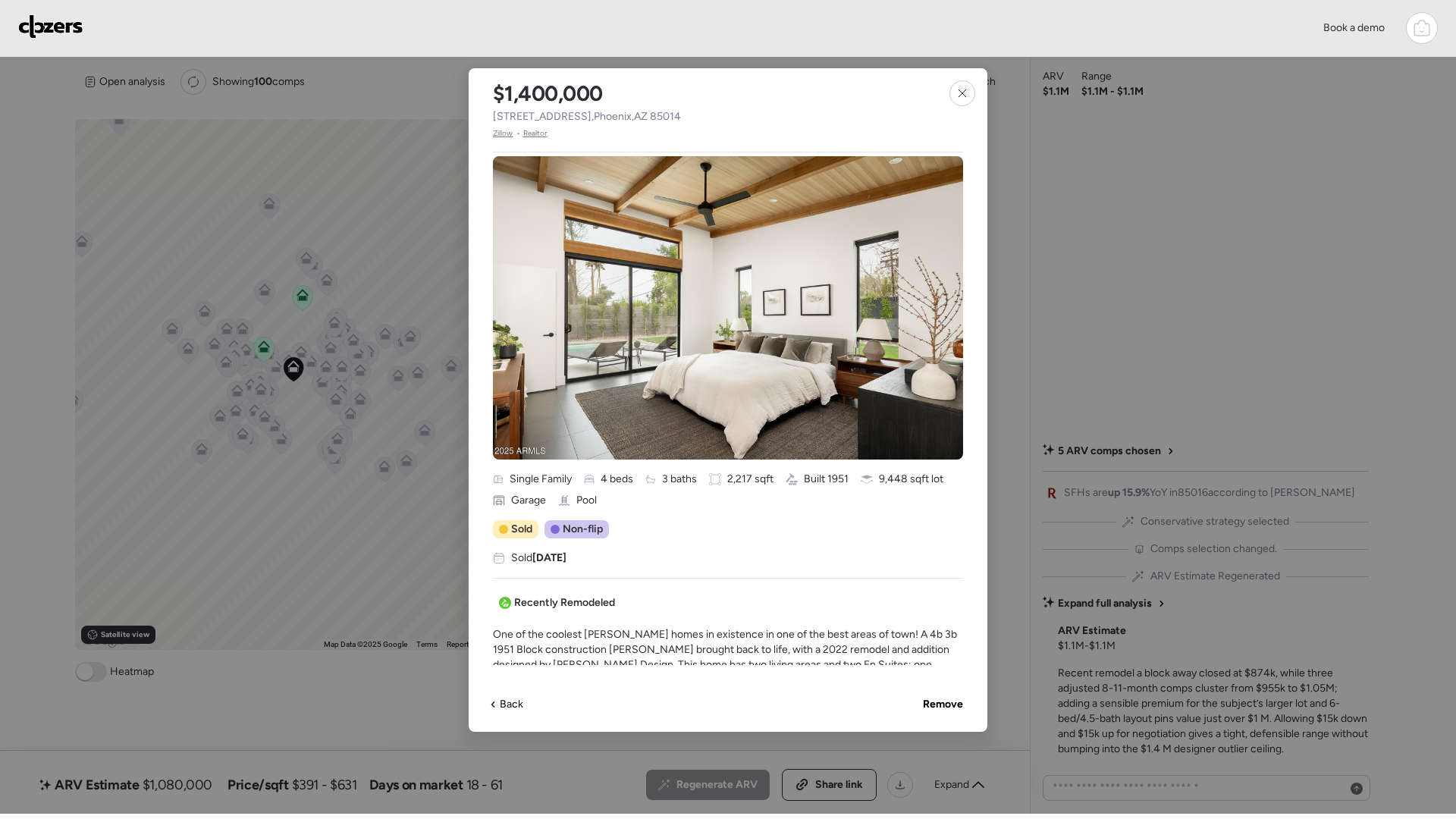
scroll to position [20, 0]
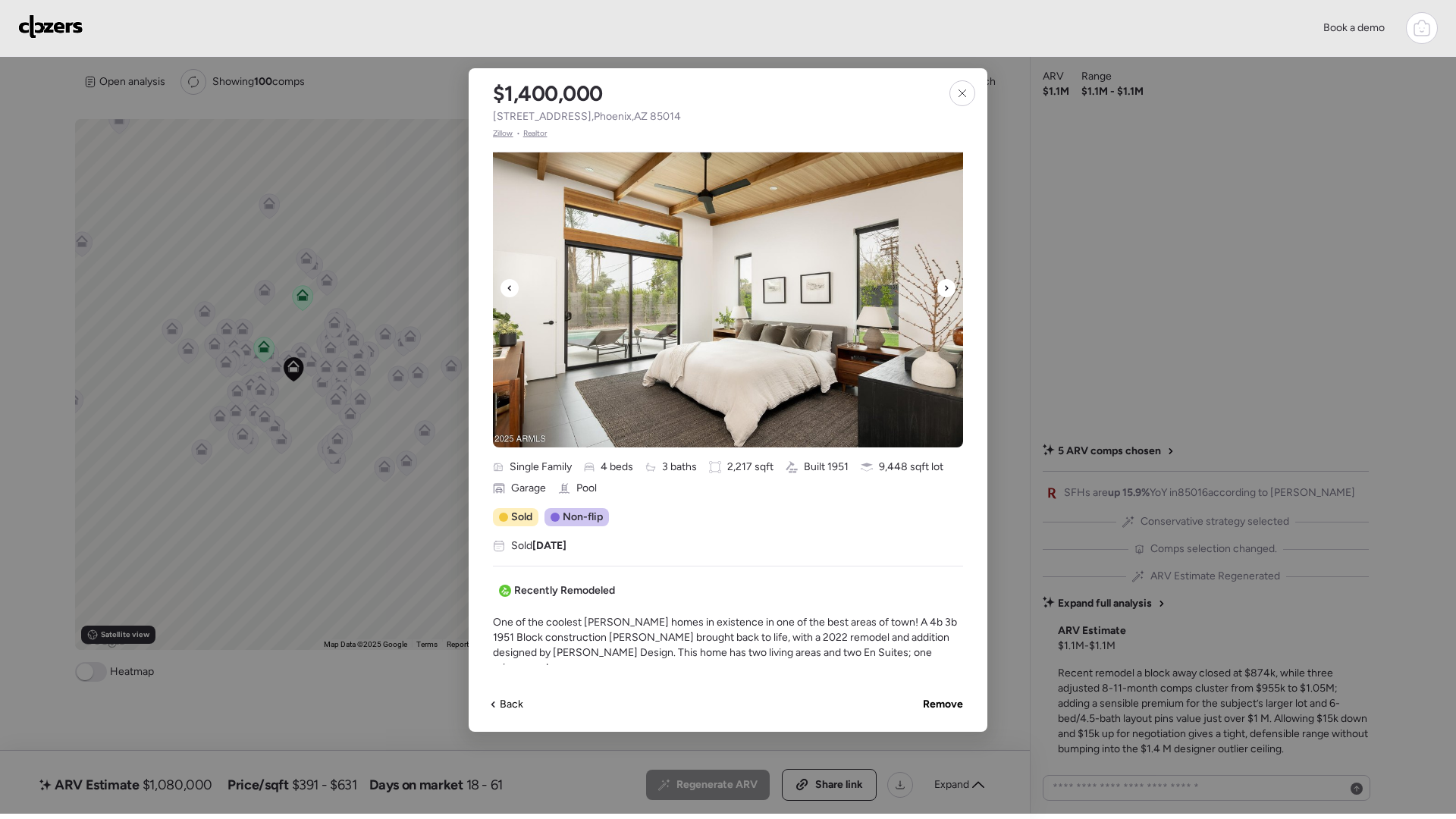
click at [669, 320] on img at bounding box center [728, 295] width 470 height 303
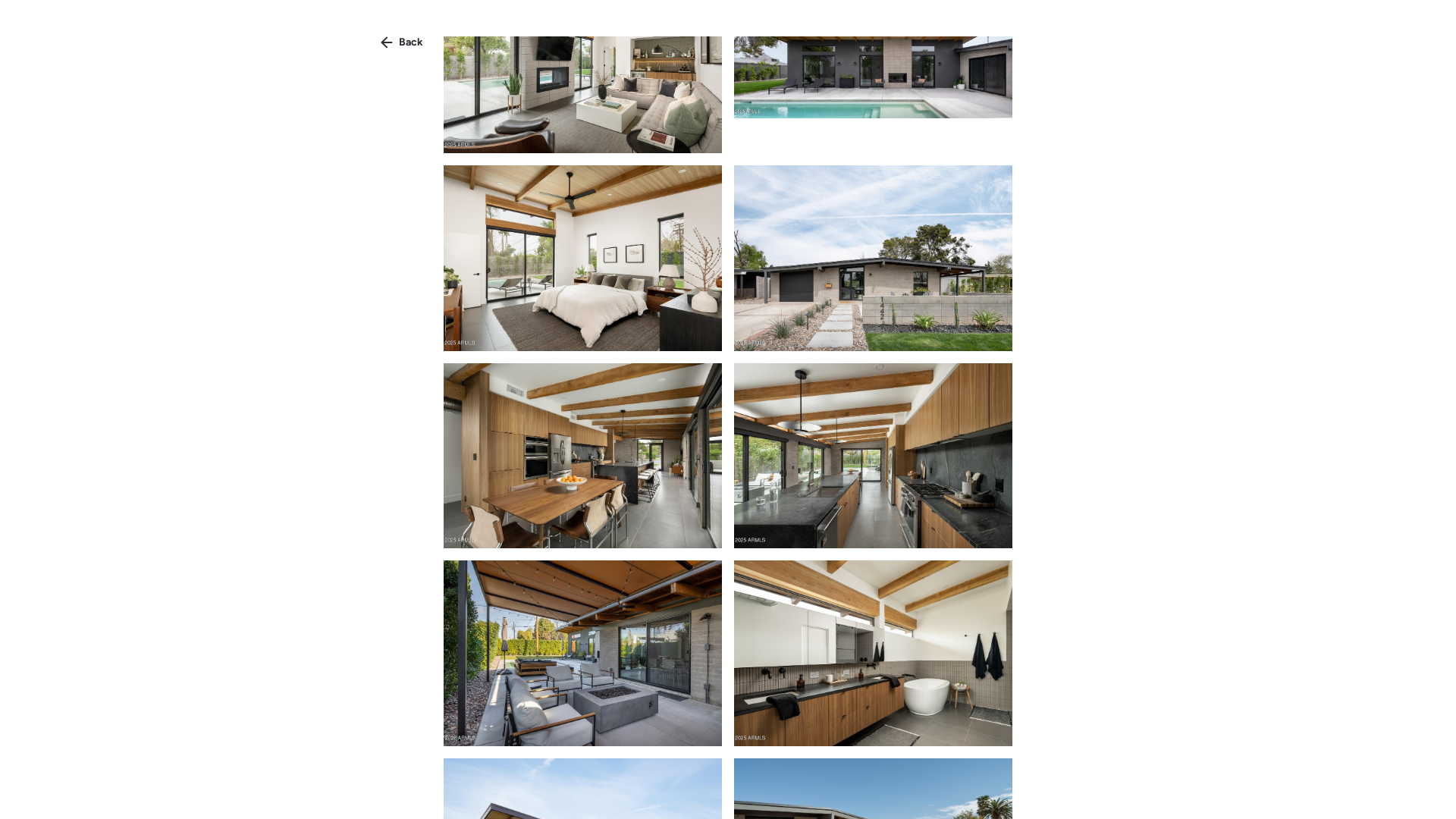
scroll to position [0, 0]
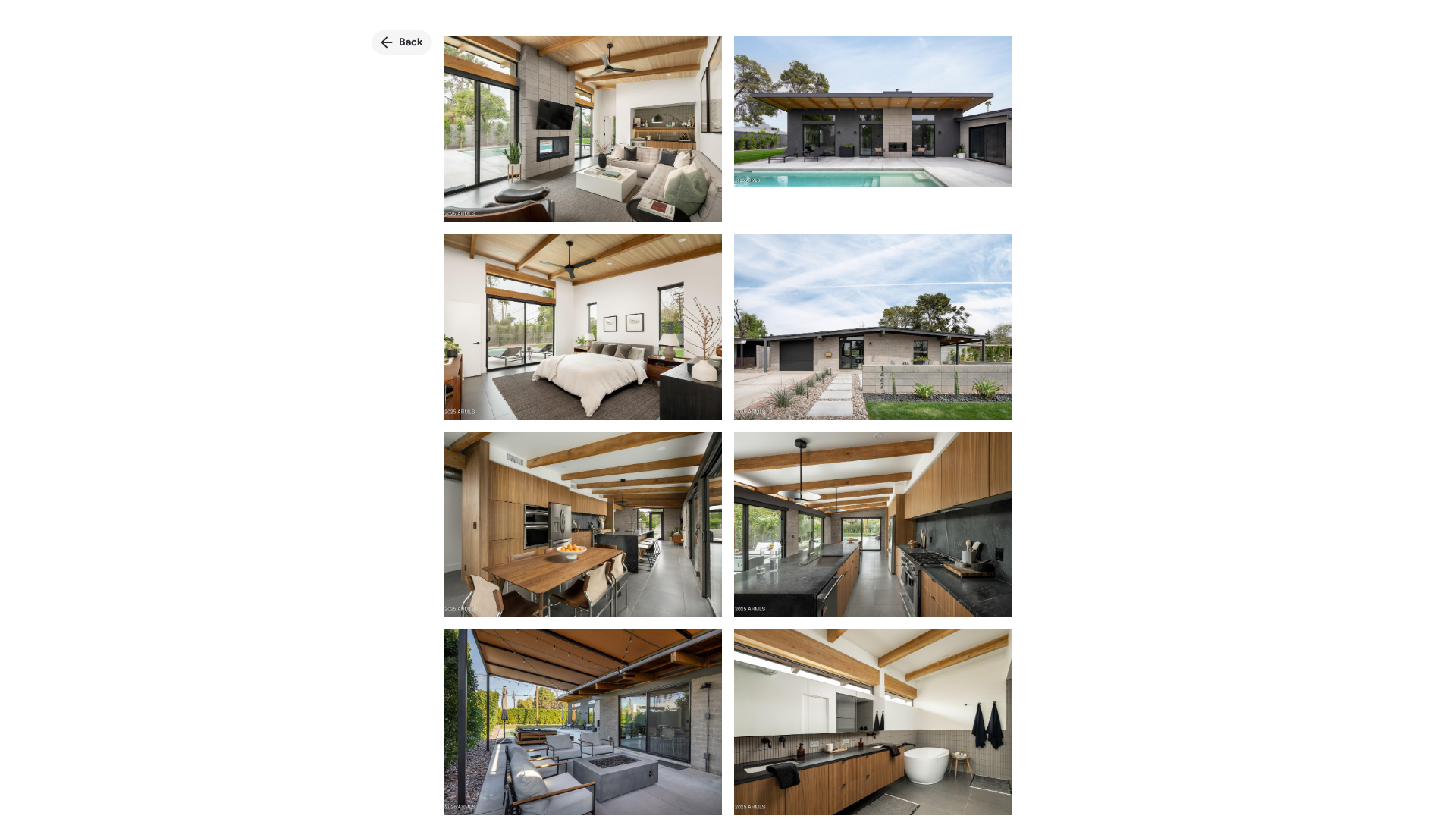
click at [404, 43] on span "Back" at bounding box center [411, 42] width 24 height 15
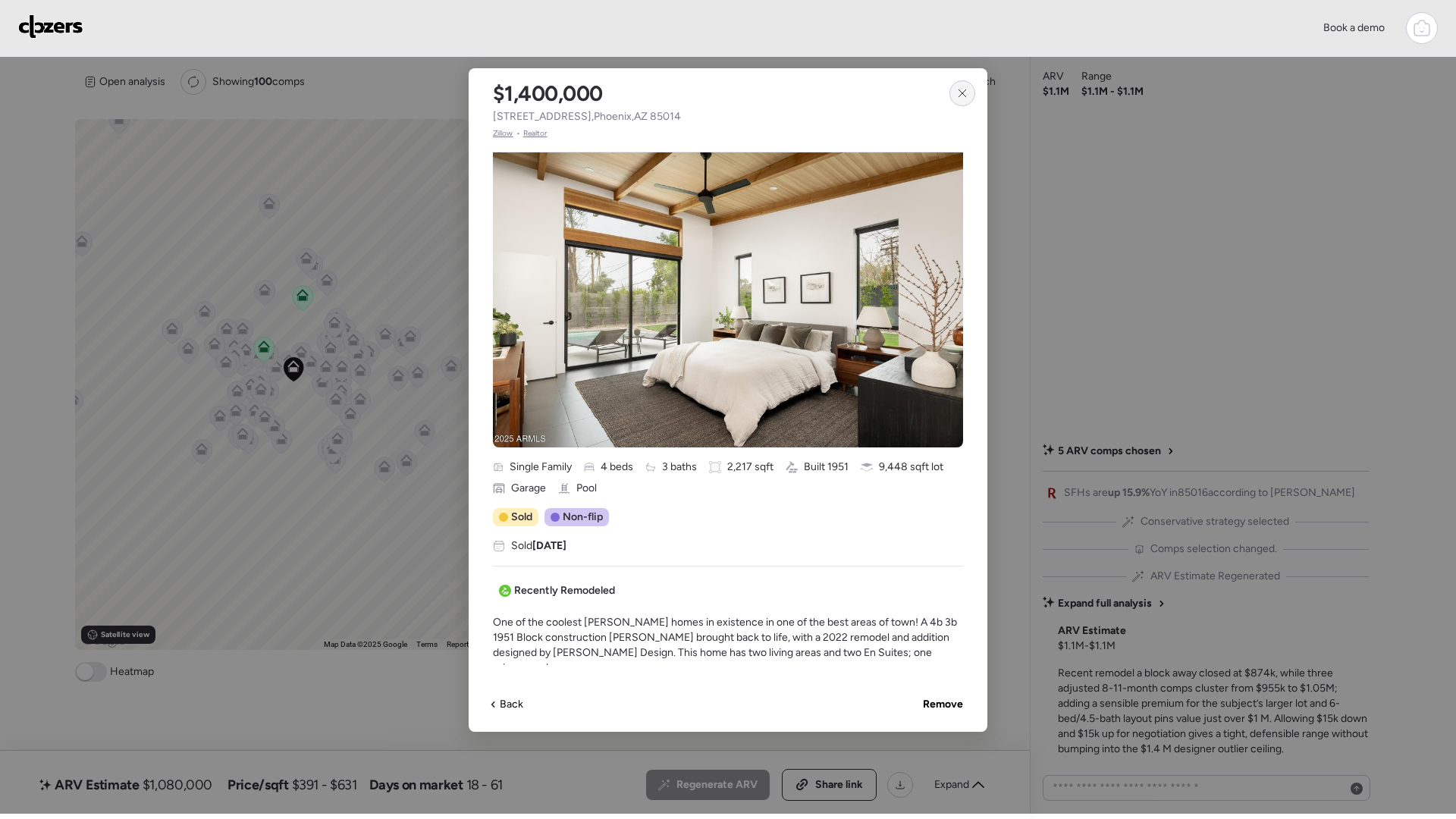
click at [959, 90] on icon at bounding box center [963, 93] width 12 height 12
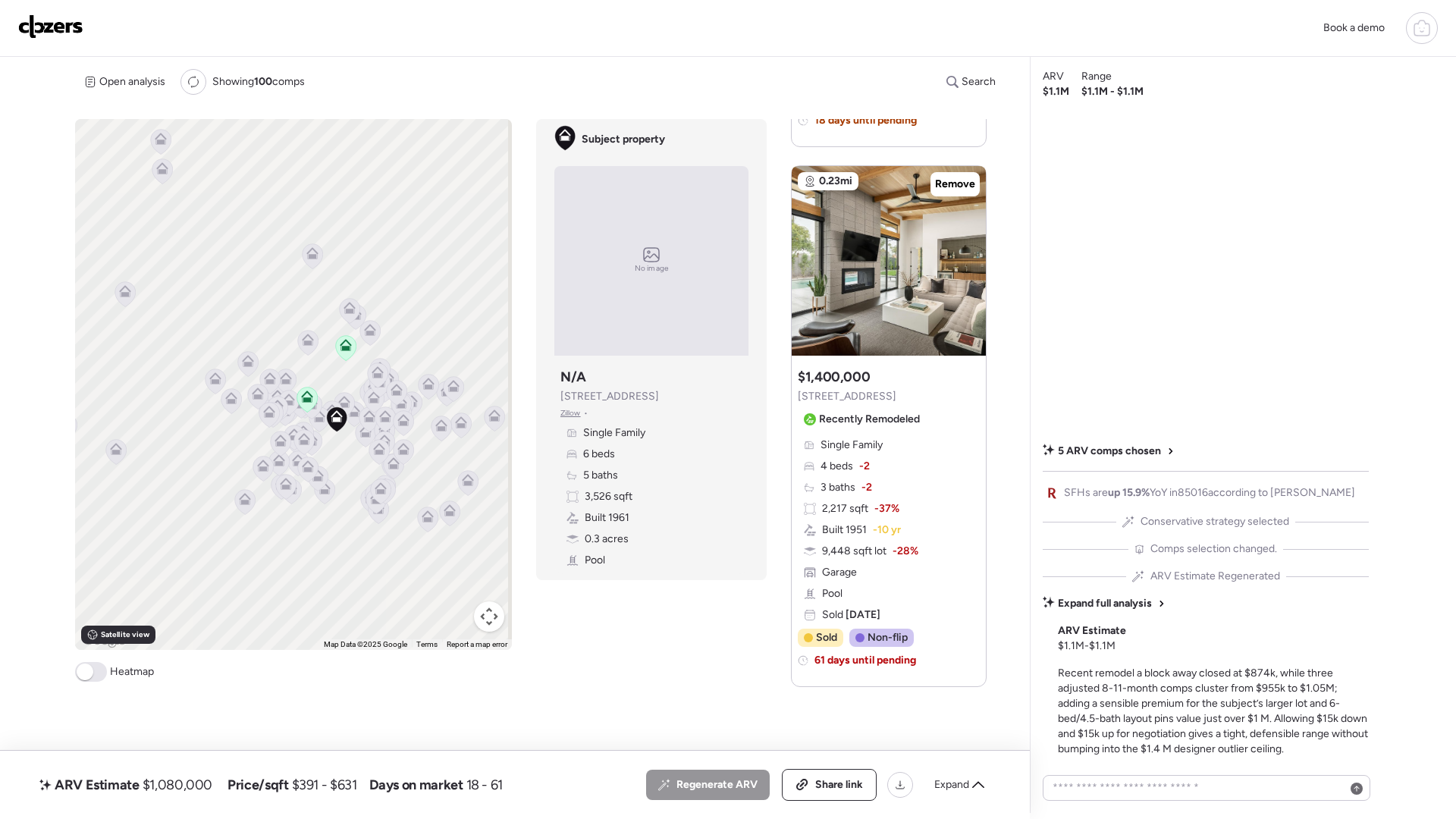
drag, startPoint x: 285, startPoint y: 417, endPoint x: 330, endPoint y: 468, distance: 68.0
click at [330, 468] on div "To activate drag with keyboard, press Alt + Enter. Once in keyboard drag state,…" at bounding box center [294, 384] width 437 height 531
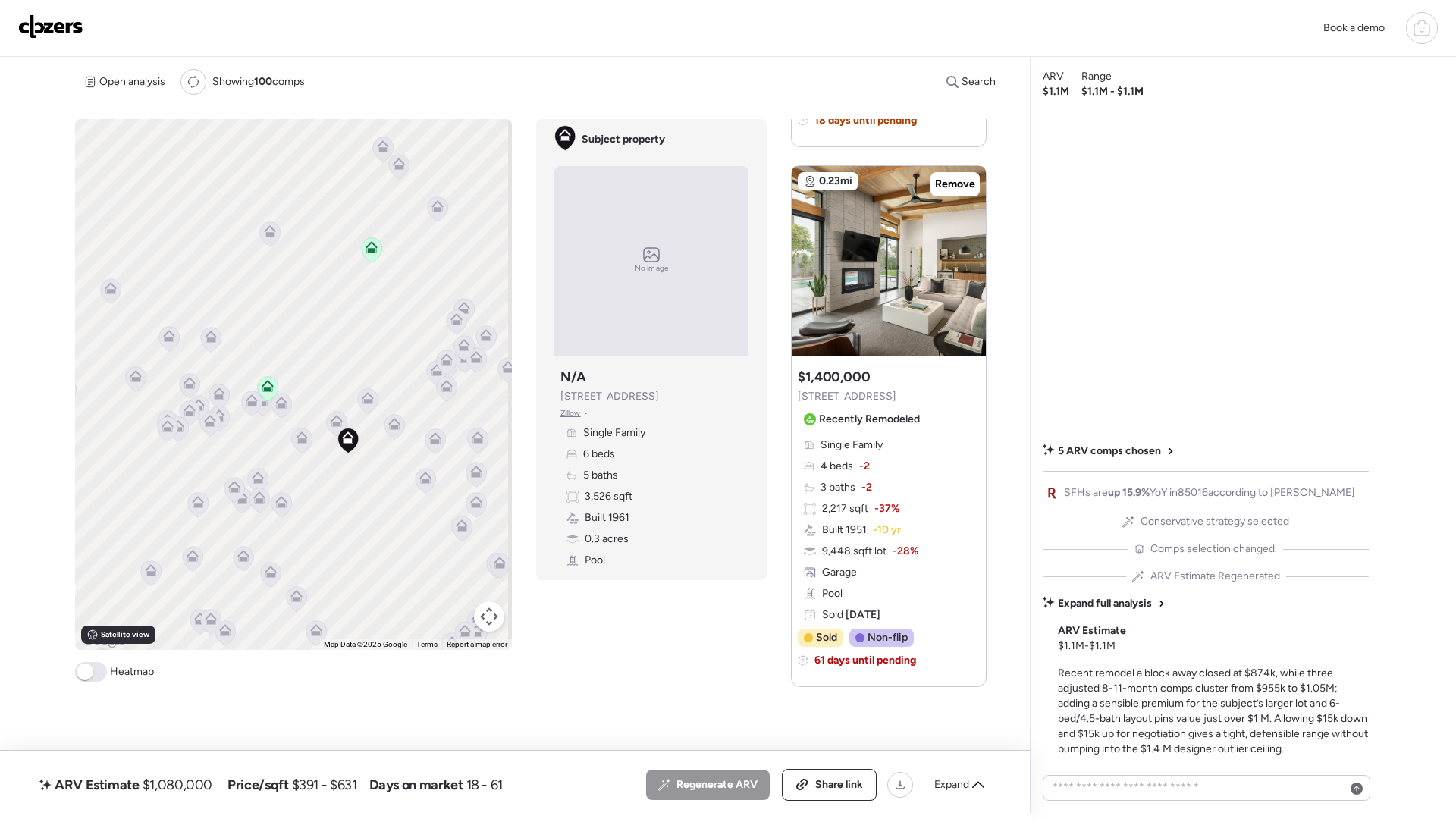
drag, startPoint x: 347, startPoint y: 456, endPoint x: 321, endPoint y: 506, distance: 56.4
click at [321, 506] on div "To activate drag with keyboard, press Alt + Enter. Once in keyboard drag state,…" at bounding box center [294, 384] width 437 height 531
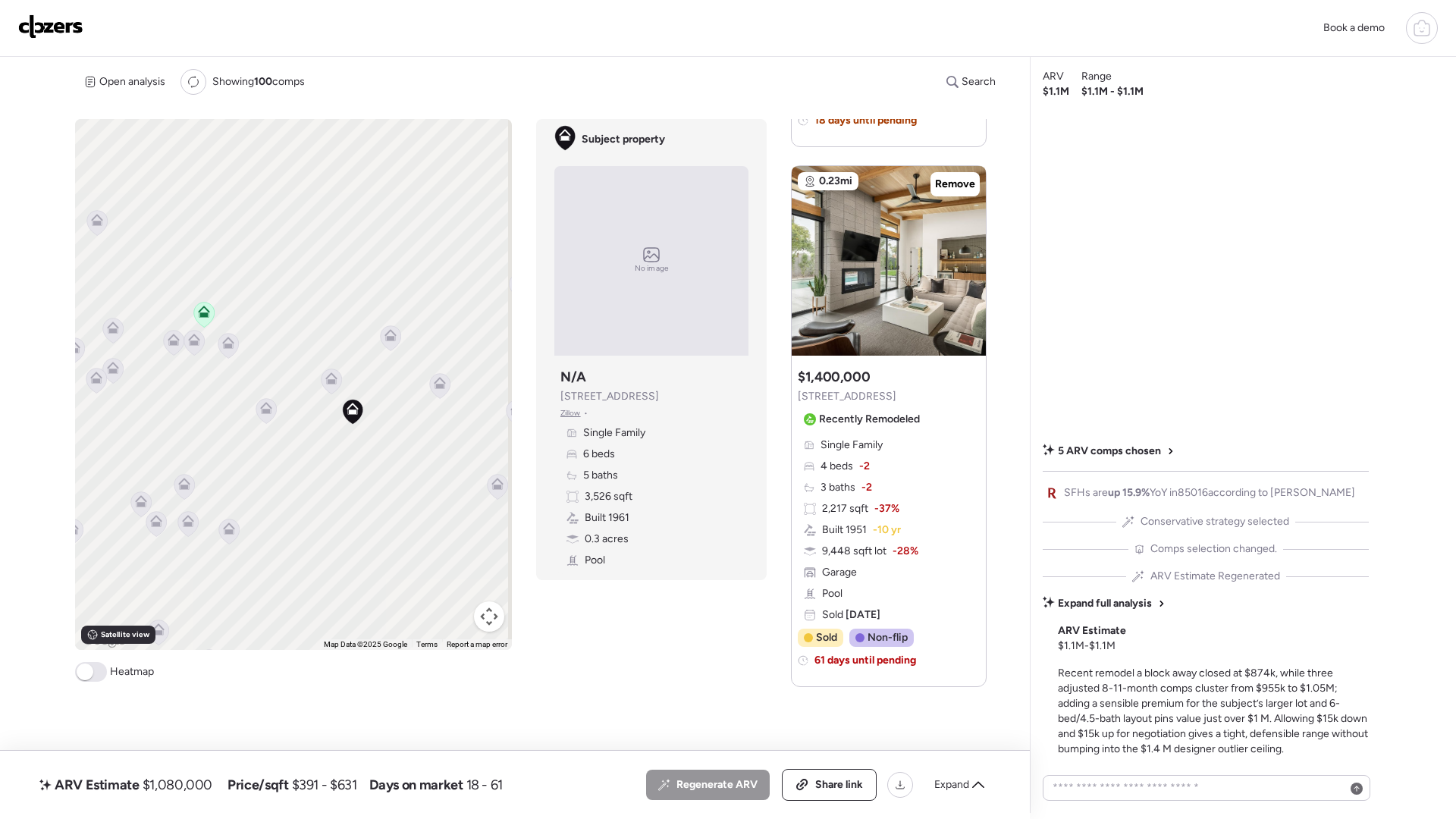
drag, startPoint x: 393, startPoint y: 499, endPoint x: 342, endPoint y: 489, distance: 52.0
click at [342, 489] on div "To activate drag with keyboard, press Alt + Enter. Once in keyboard drag state,…" at bounding box center [294, 384] width 437 height 531
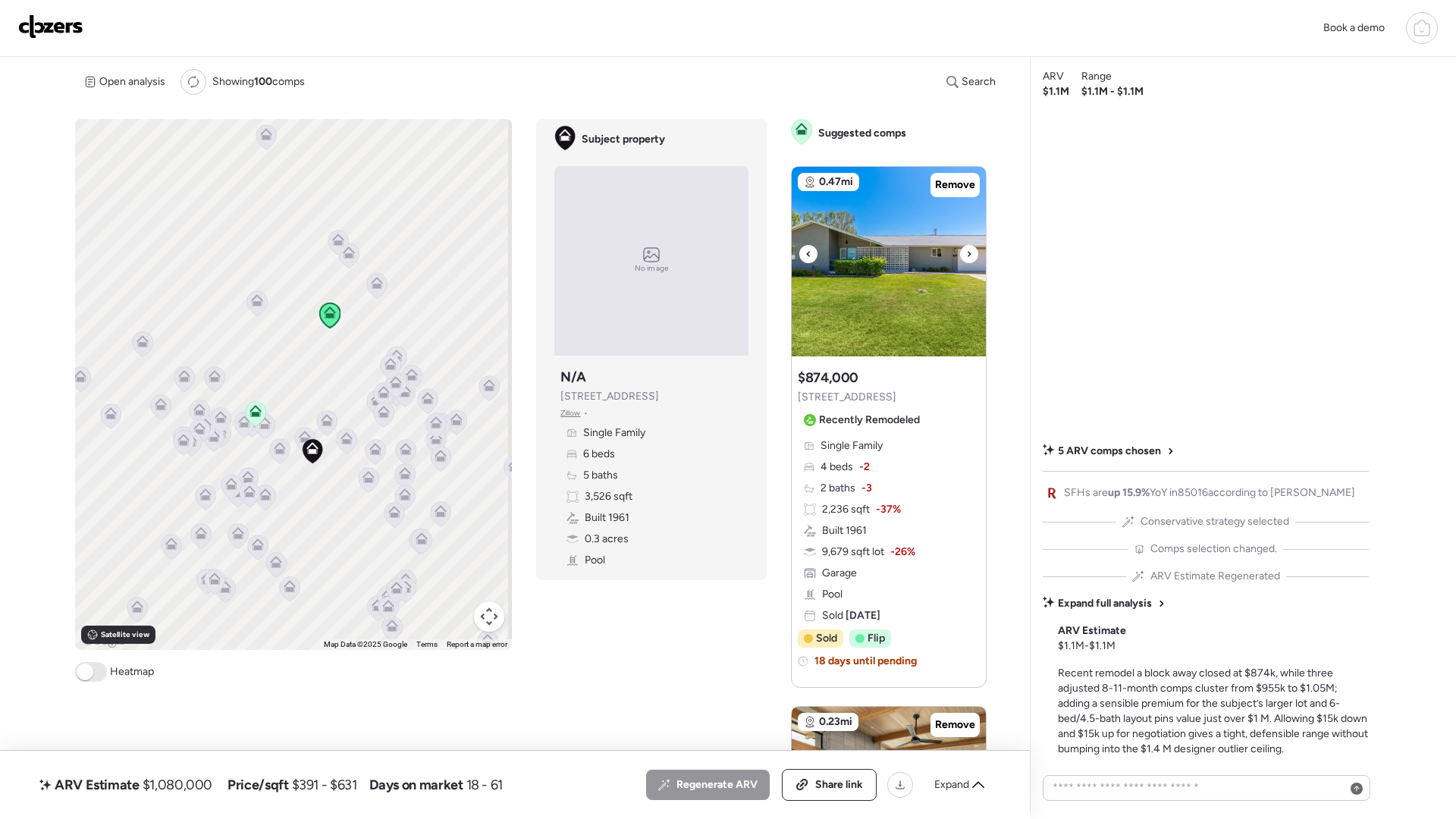
click at [885, 318] on img at bounding box center [888, 262] width 194 height 190
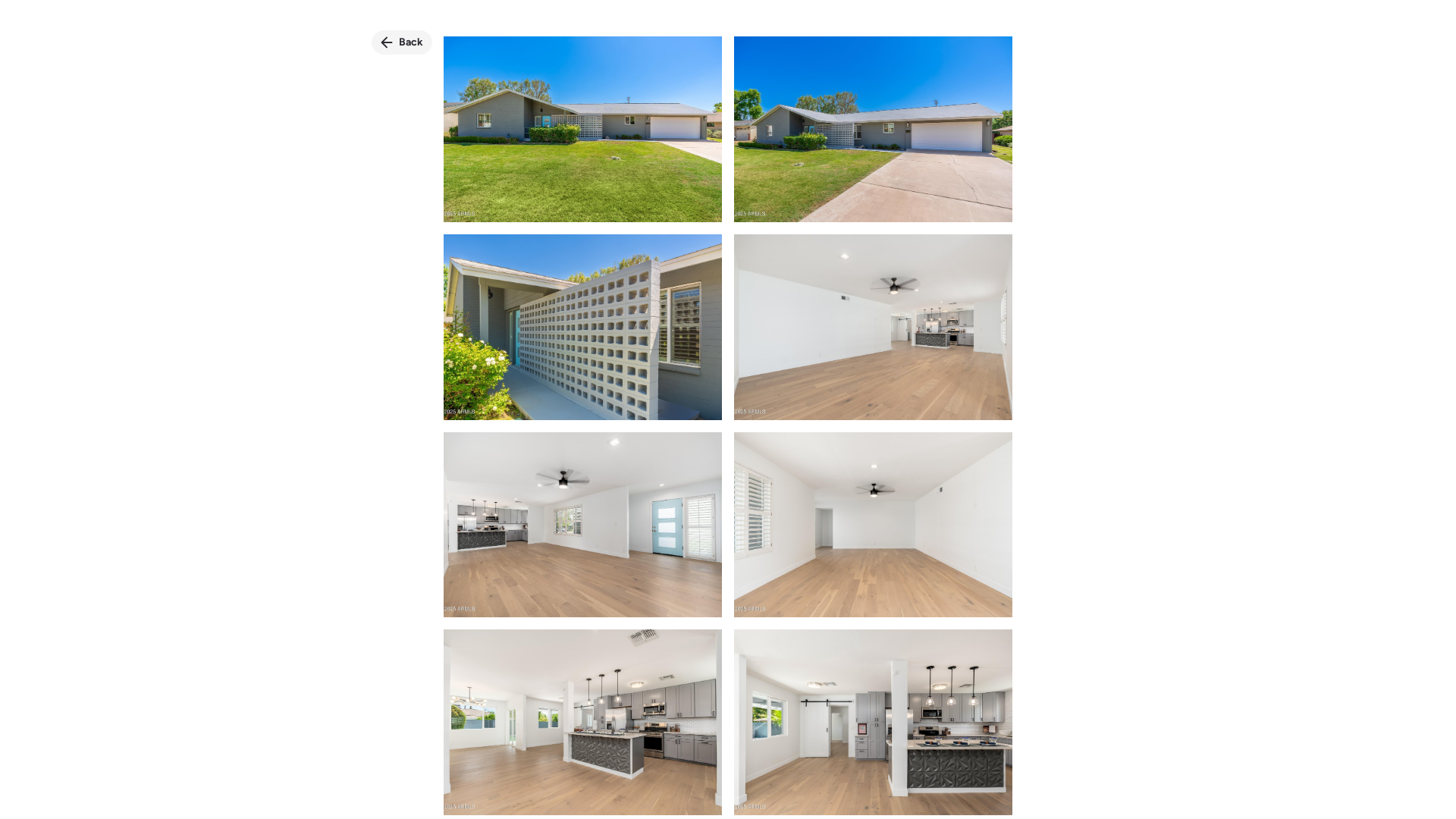
click at [403, 44] on span "Back" at bounding box center [411, 42] width 24 height 15
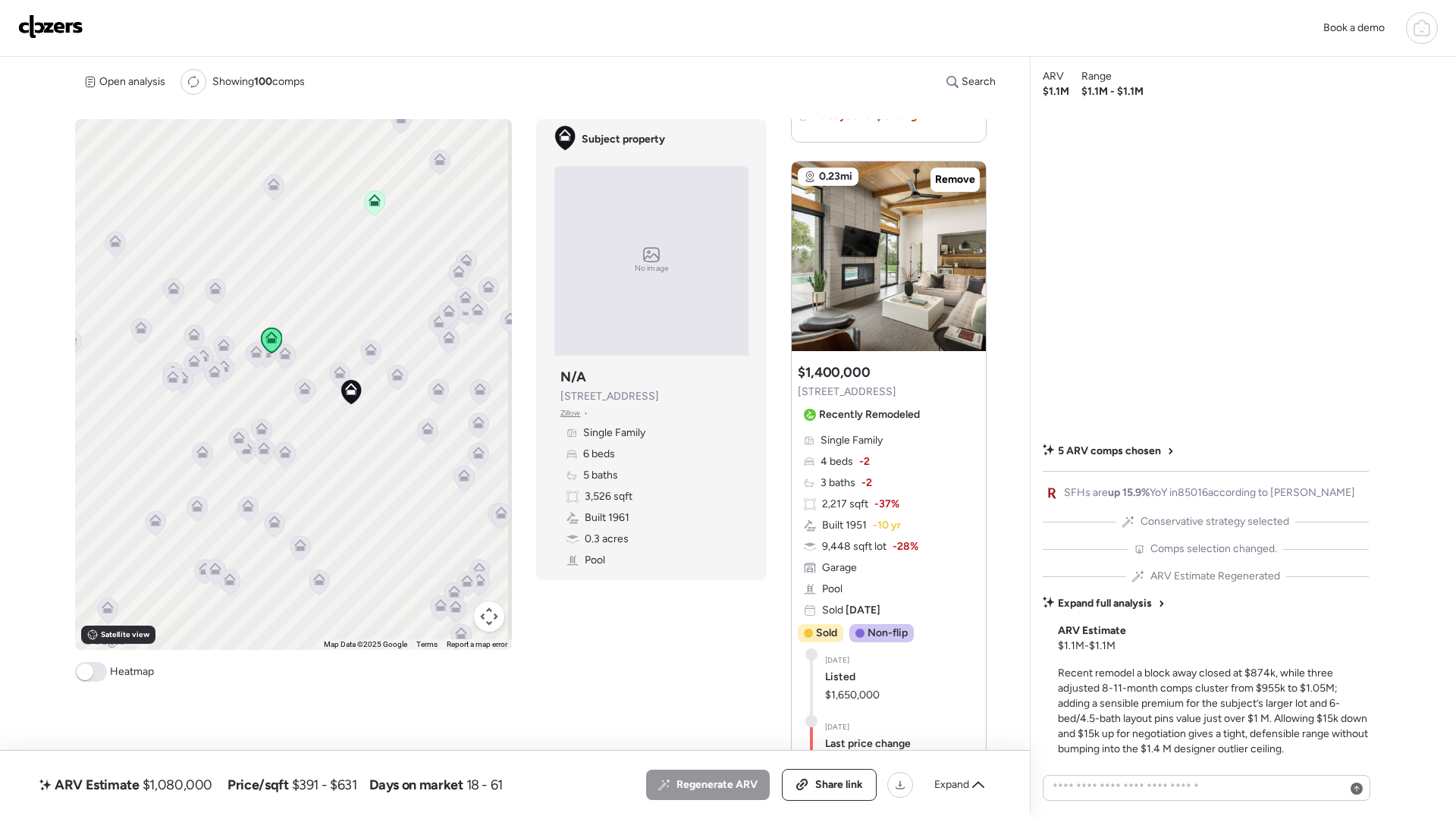
scroll to position [553, 0]
